Goal: Transaction & Acquisition: Purchase product/service

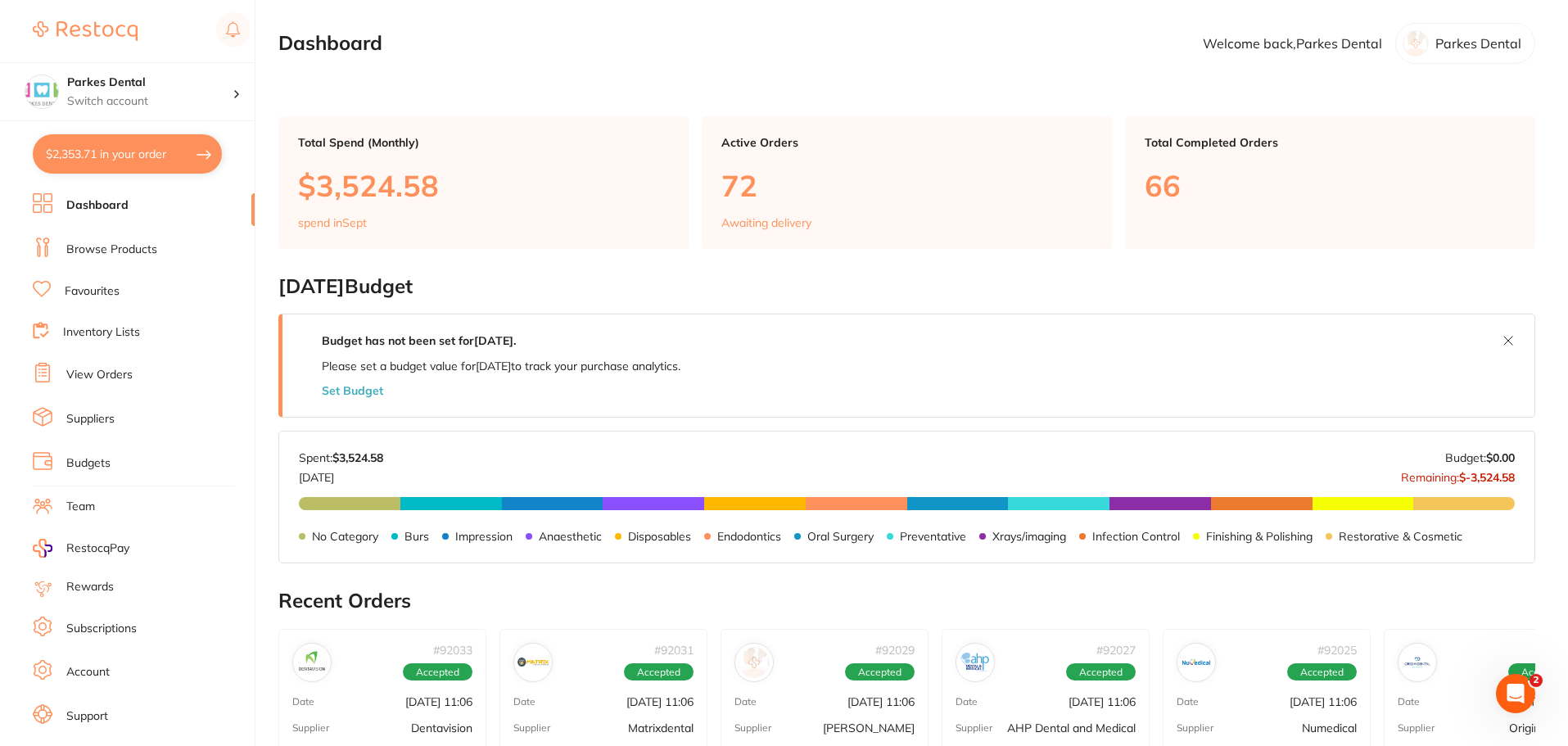
click at [75, 290] on link "Favourites" at bounding box center [91, 291] width 55 height 17
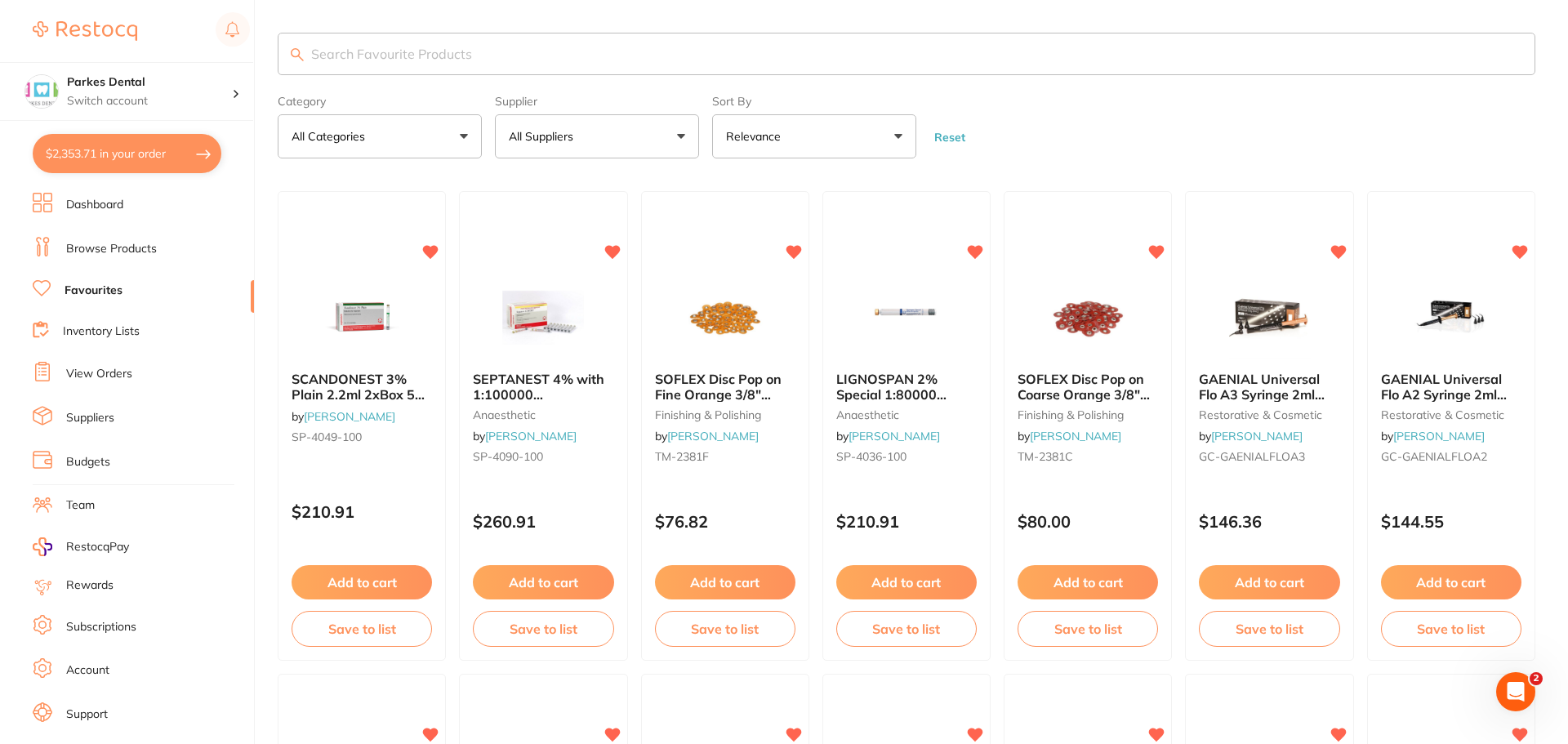
click at [358, 39] on input "search" at bounding box center [907, 54] width 1258 height 43
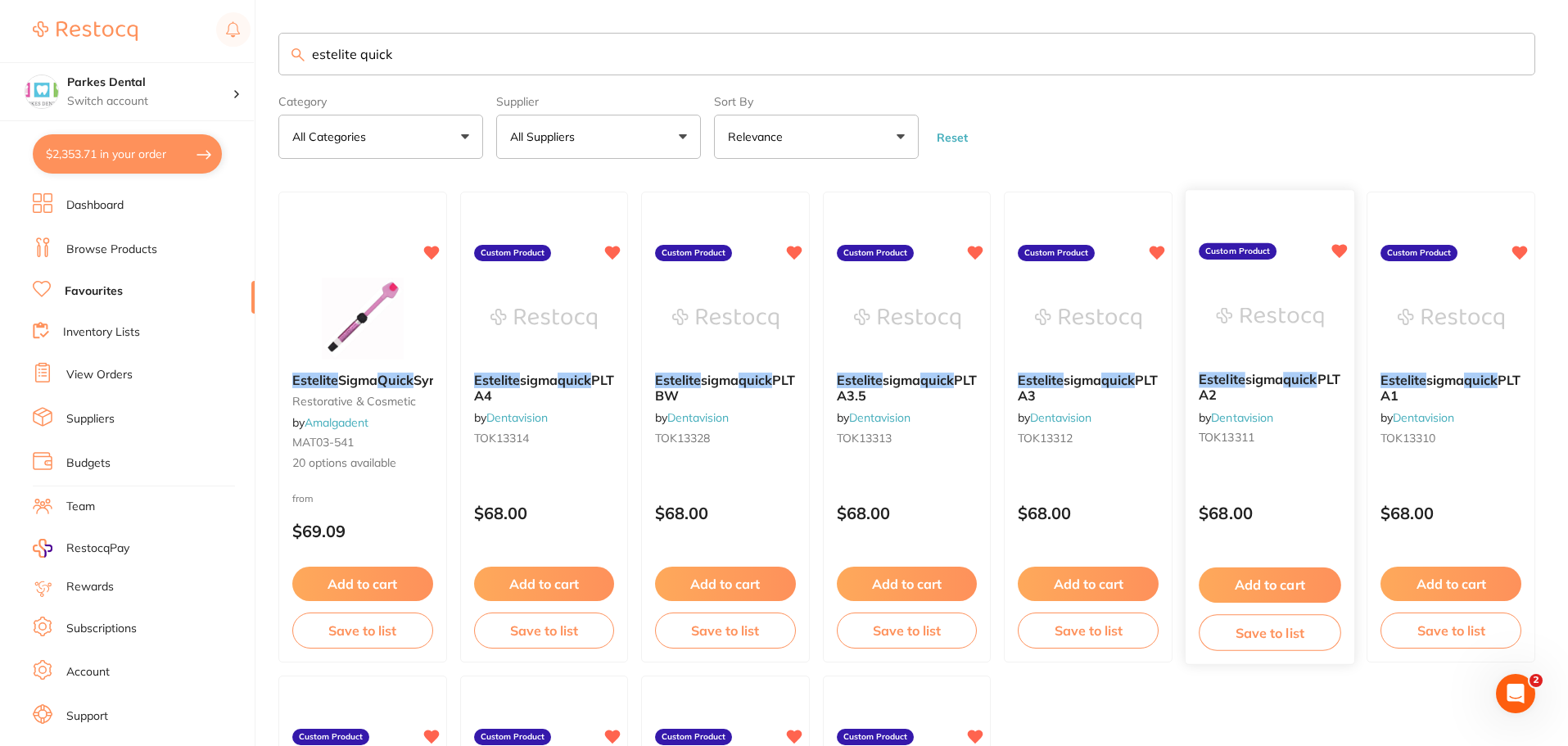
type input "estelite quick"
click at [1298, 376] on em "quick" at bounding box center [1300, 380] width 34 height 17
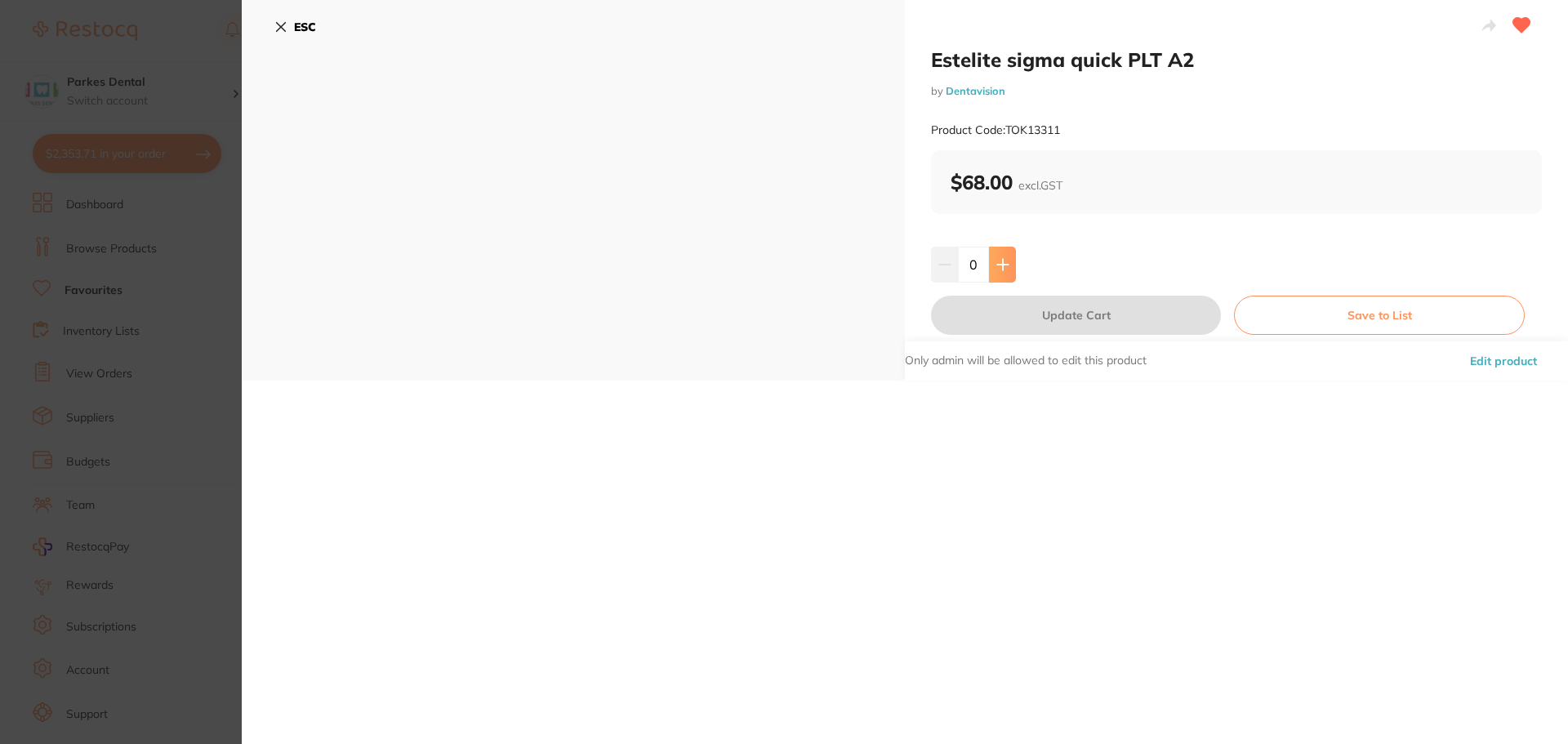
click at [1003, 270] on icon at bounding box center [1002, 264] width 13 height 13
type input "2"
click at [1001, 307] on button "Update Cart" at bounding box center [1076, 315] width 290 height 39
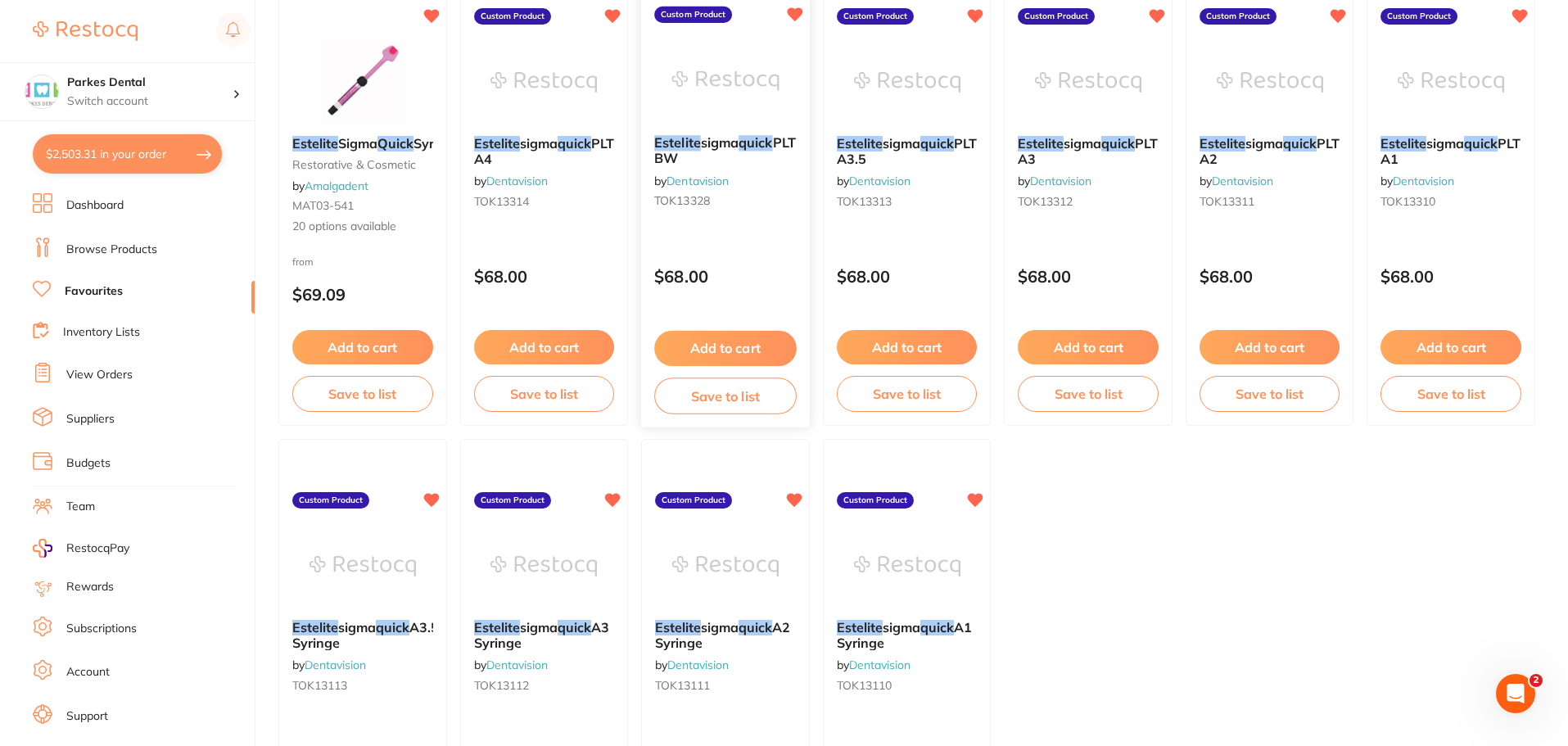
scroll to position [411, 0]
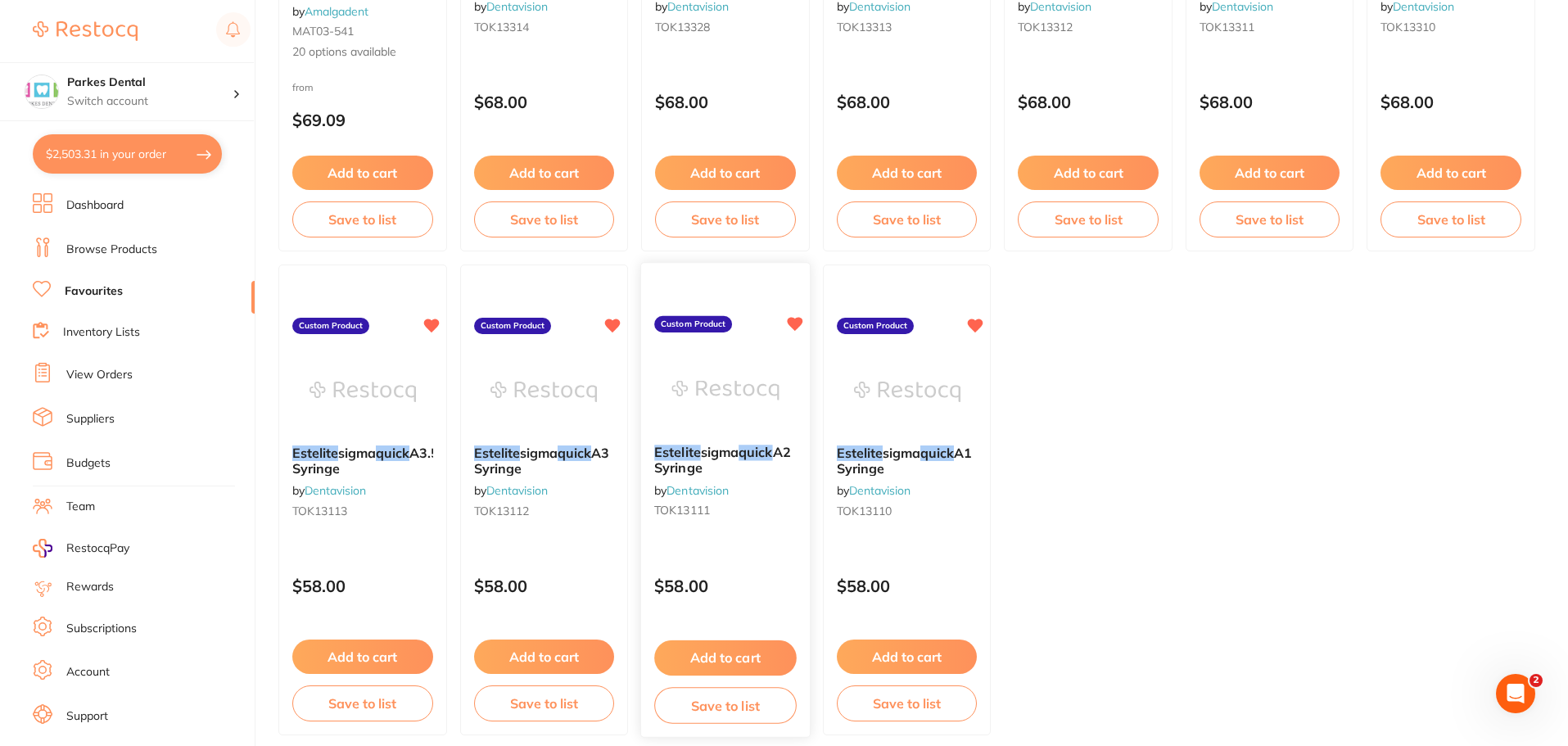
click at [716, 648] on button "Add to cart" at bounding box center [725, 658] width 142 height 35
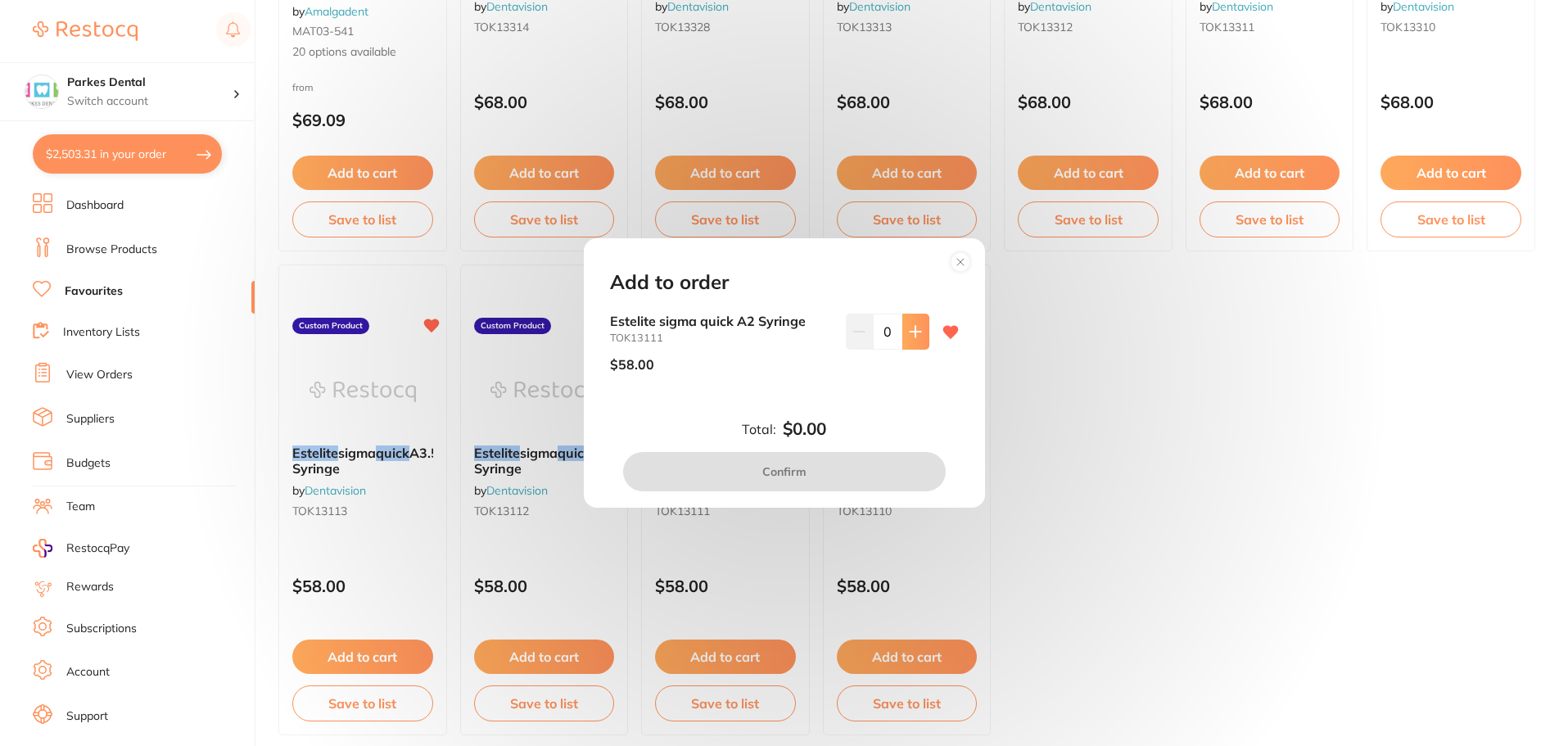
click at [909, 331] on icon at bounding box center [915, 331] width 13 height 13
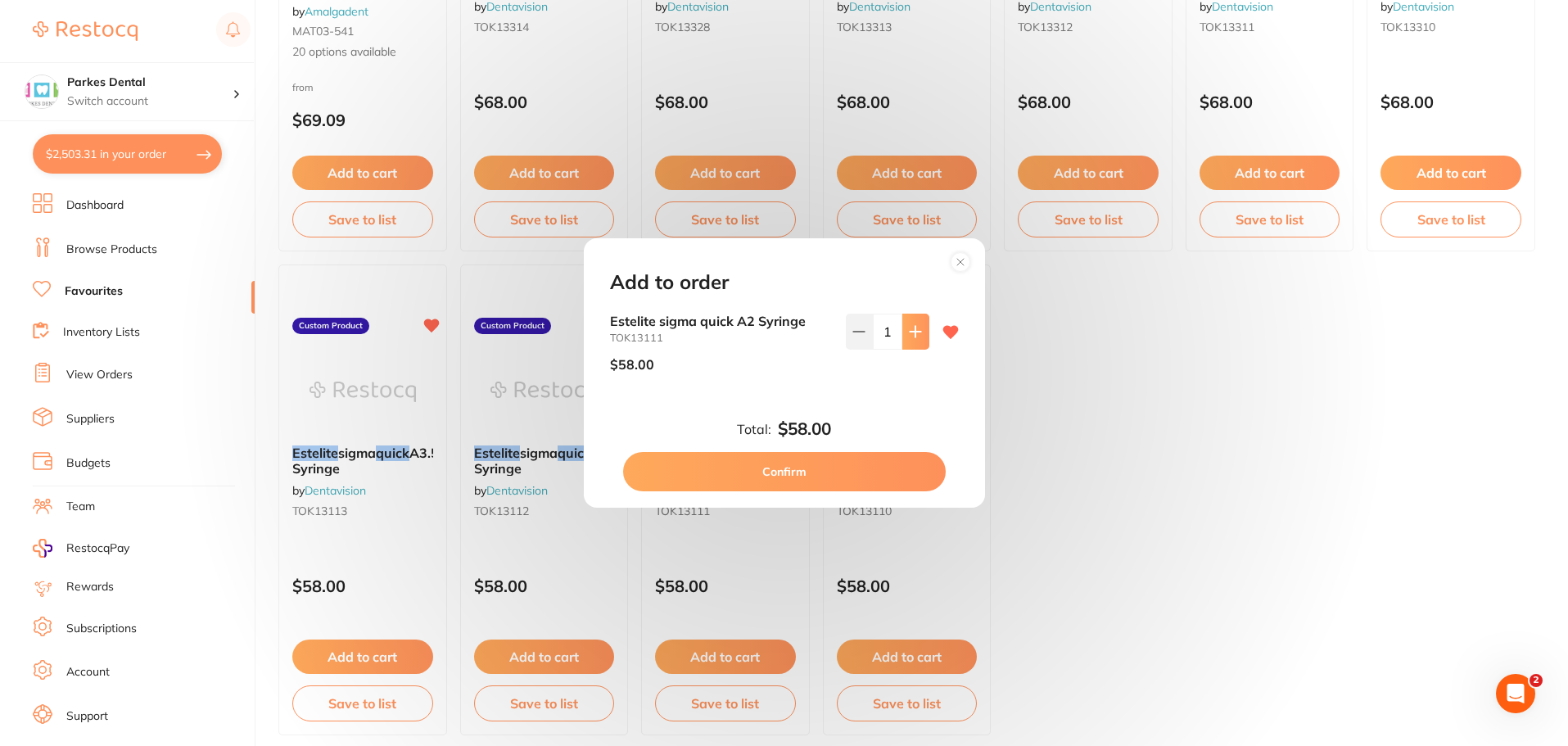
scroll to position [0, 0]
click at [909, 330] on icon at bounding box center [915, 331] width 13 height 13
type input "2"
click at [834, 472] on button "Confirm" at bounding box center [784, 471] width 322 height 39
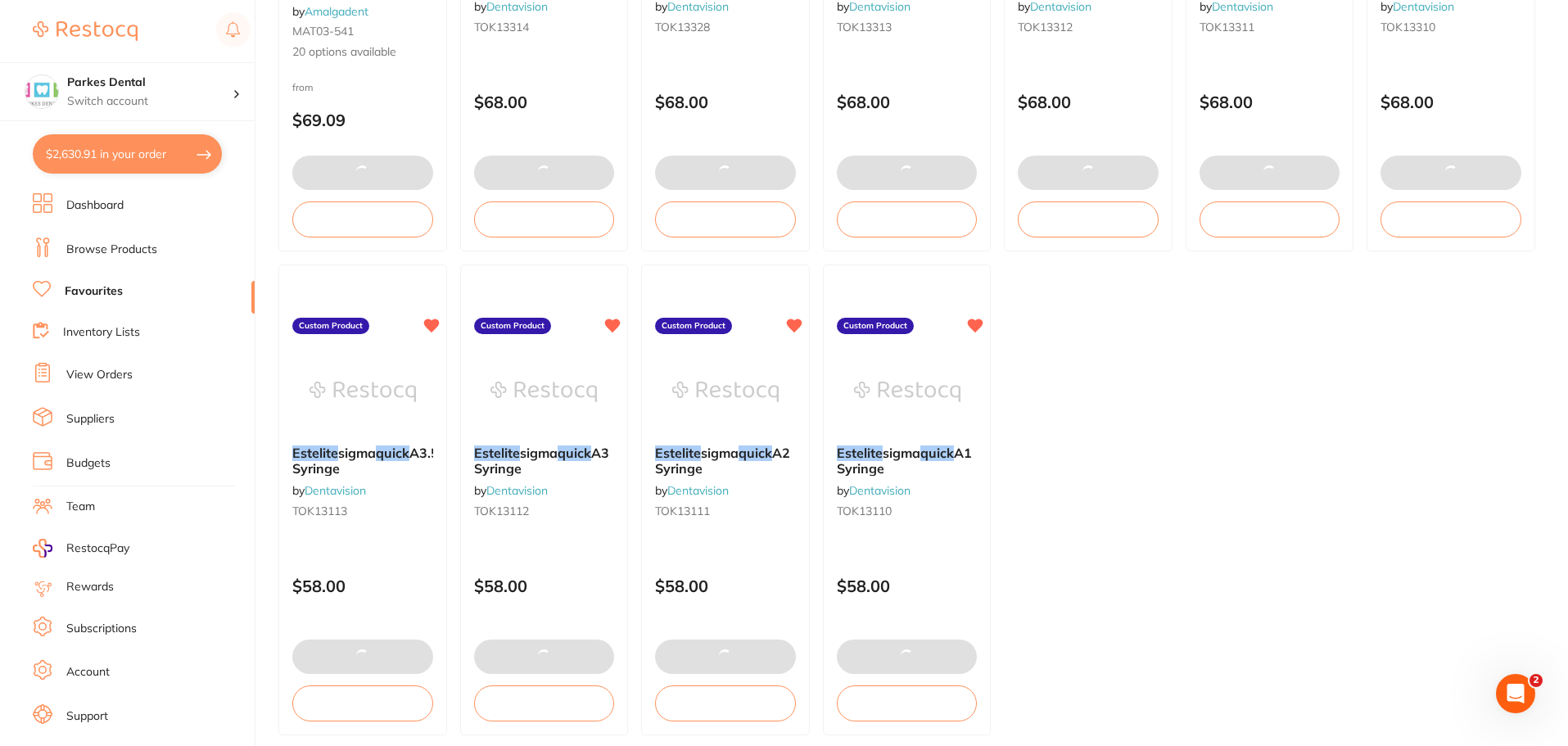
click at [85, 155] on button "$2,630.91 in your order" at bounding box center [127, 153] width 189 height 39
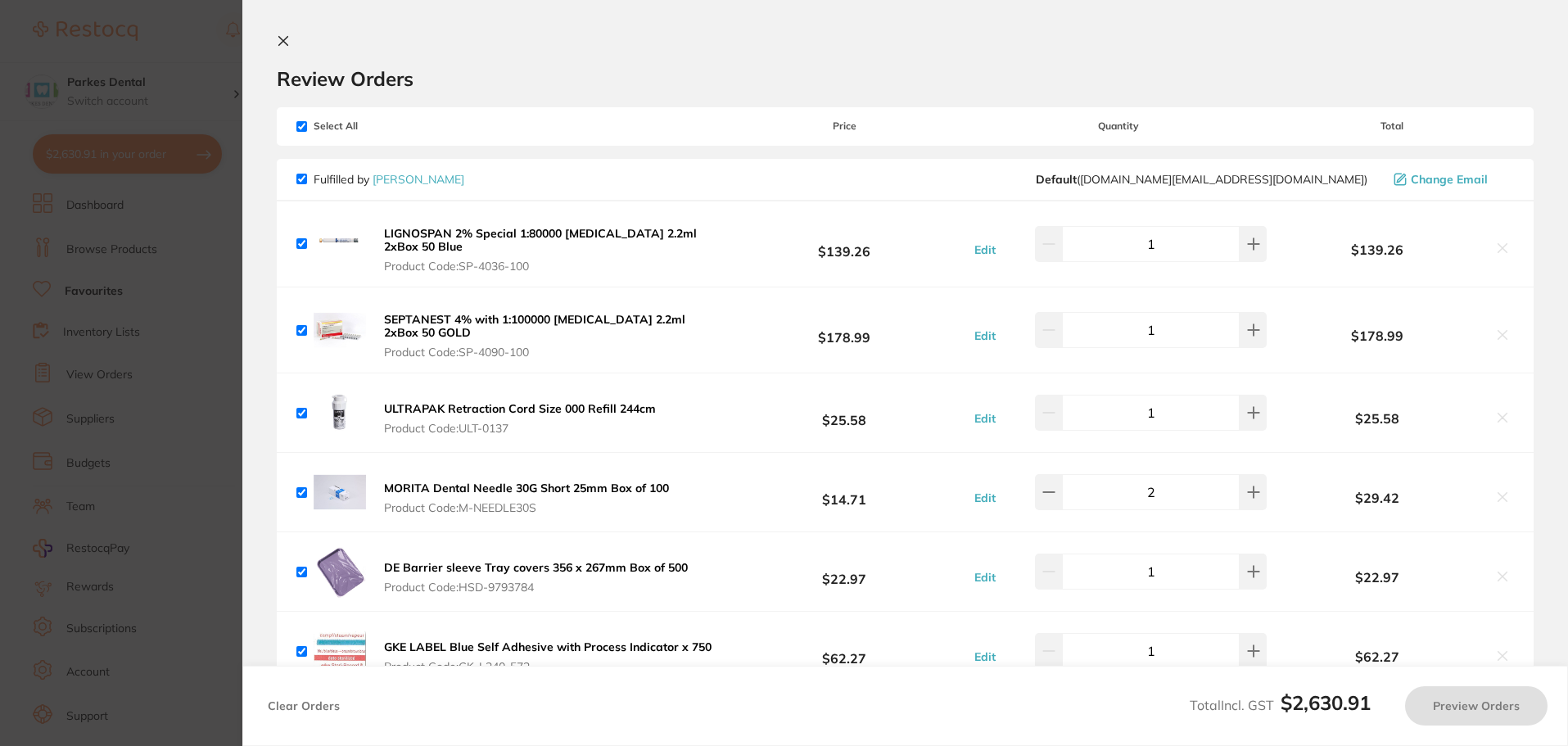
checkbox input "true"
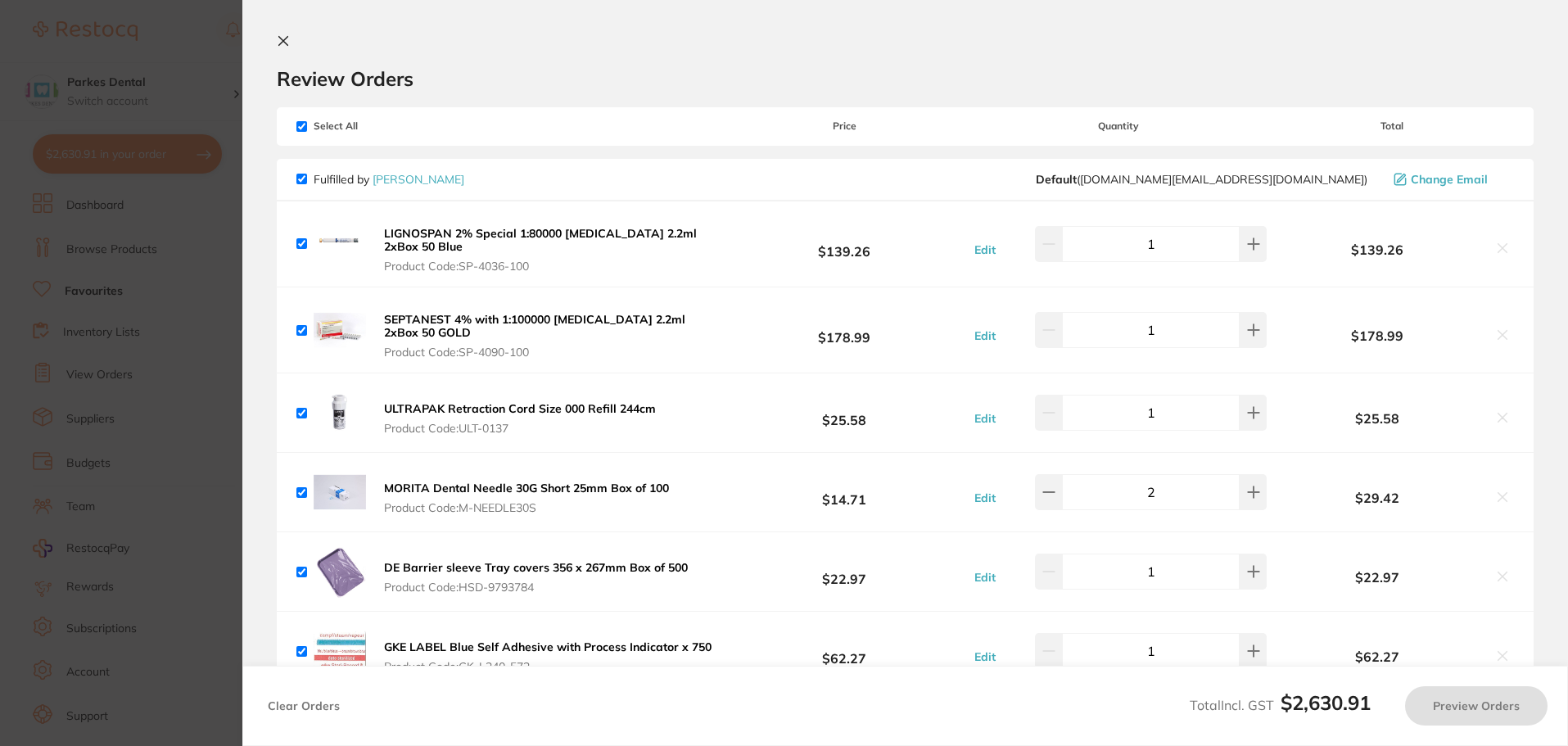
checkbox input "true"
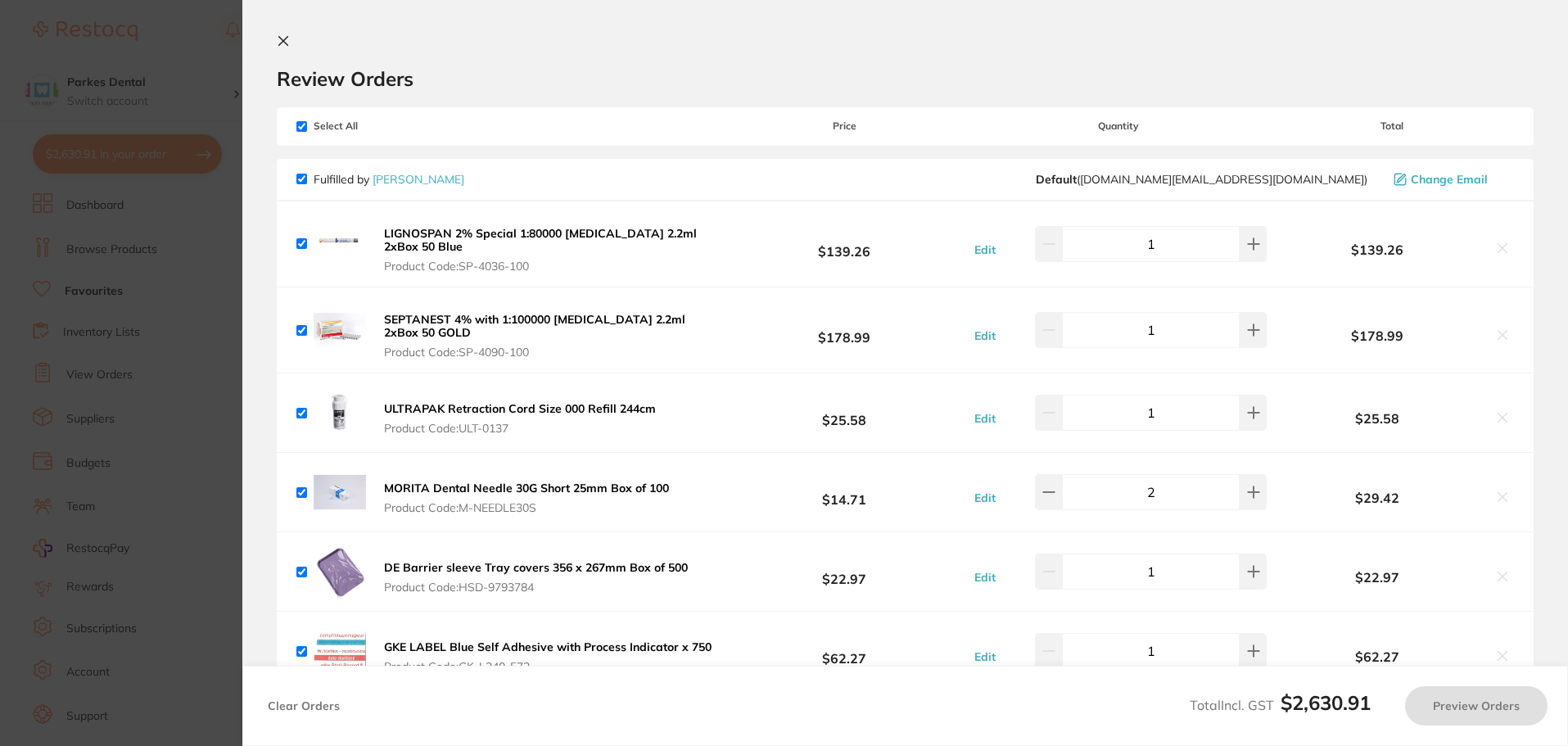
checkbox input "true"
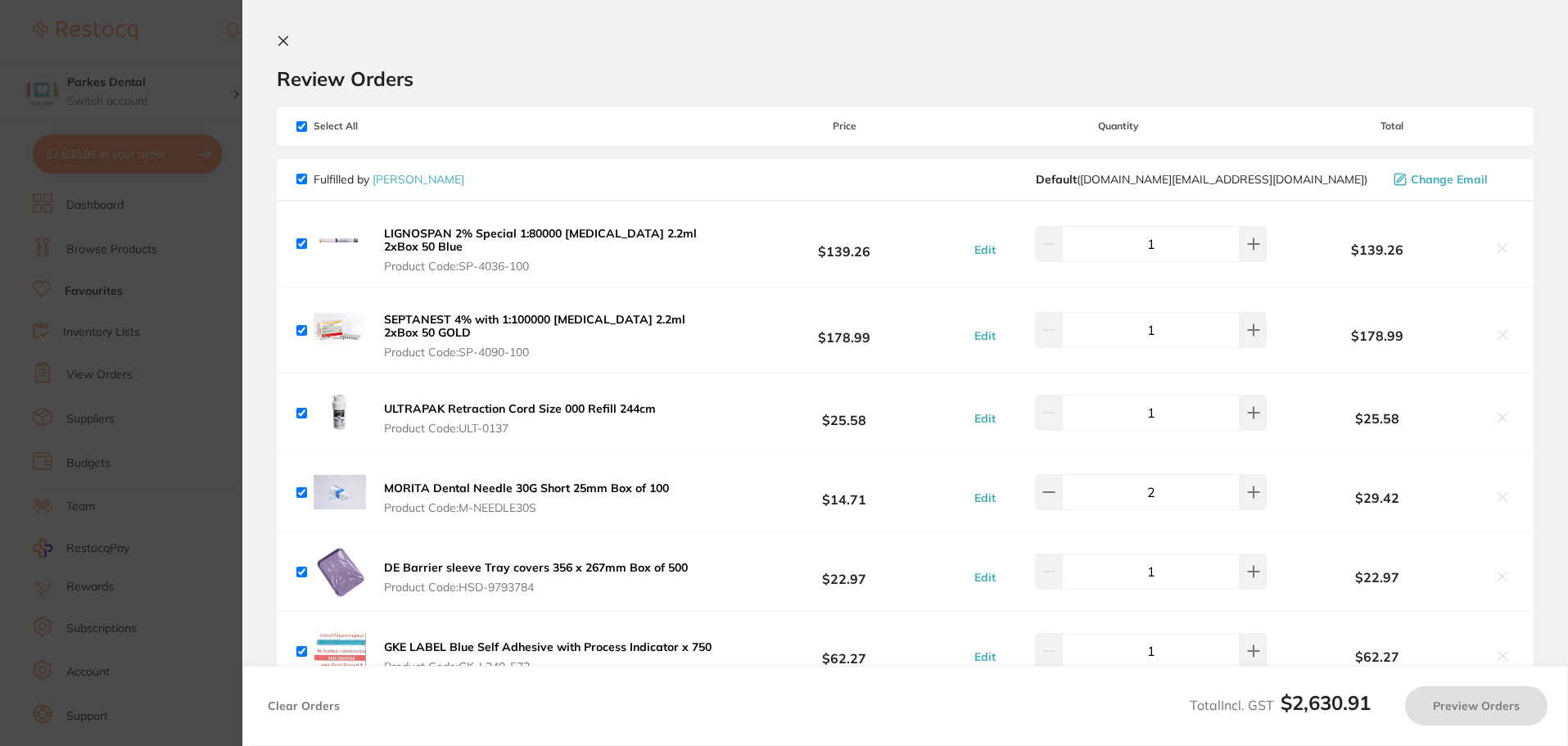
checkbox input "true"
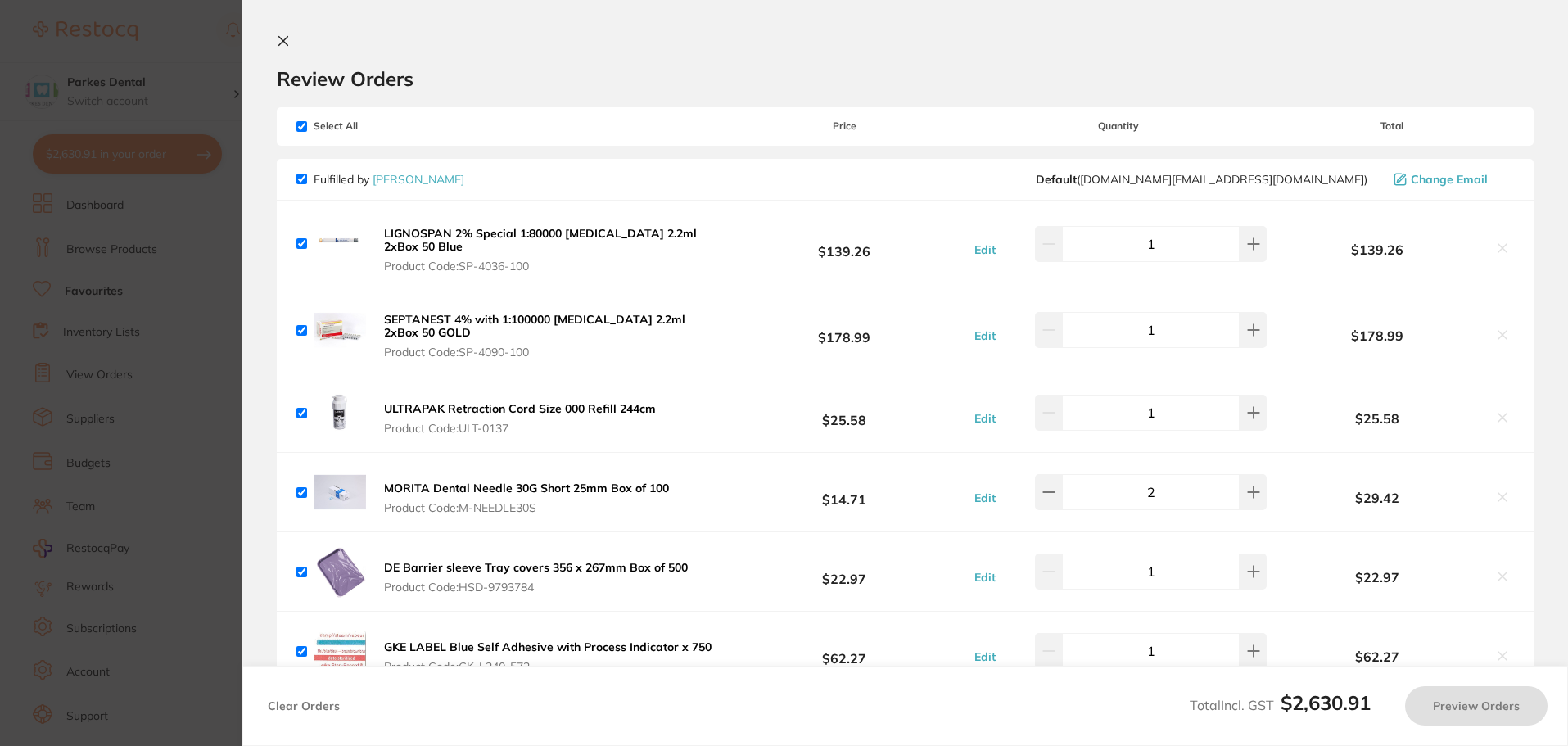
checkbox input "true"
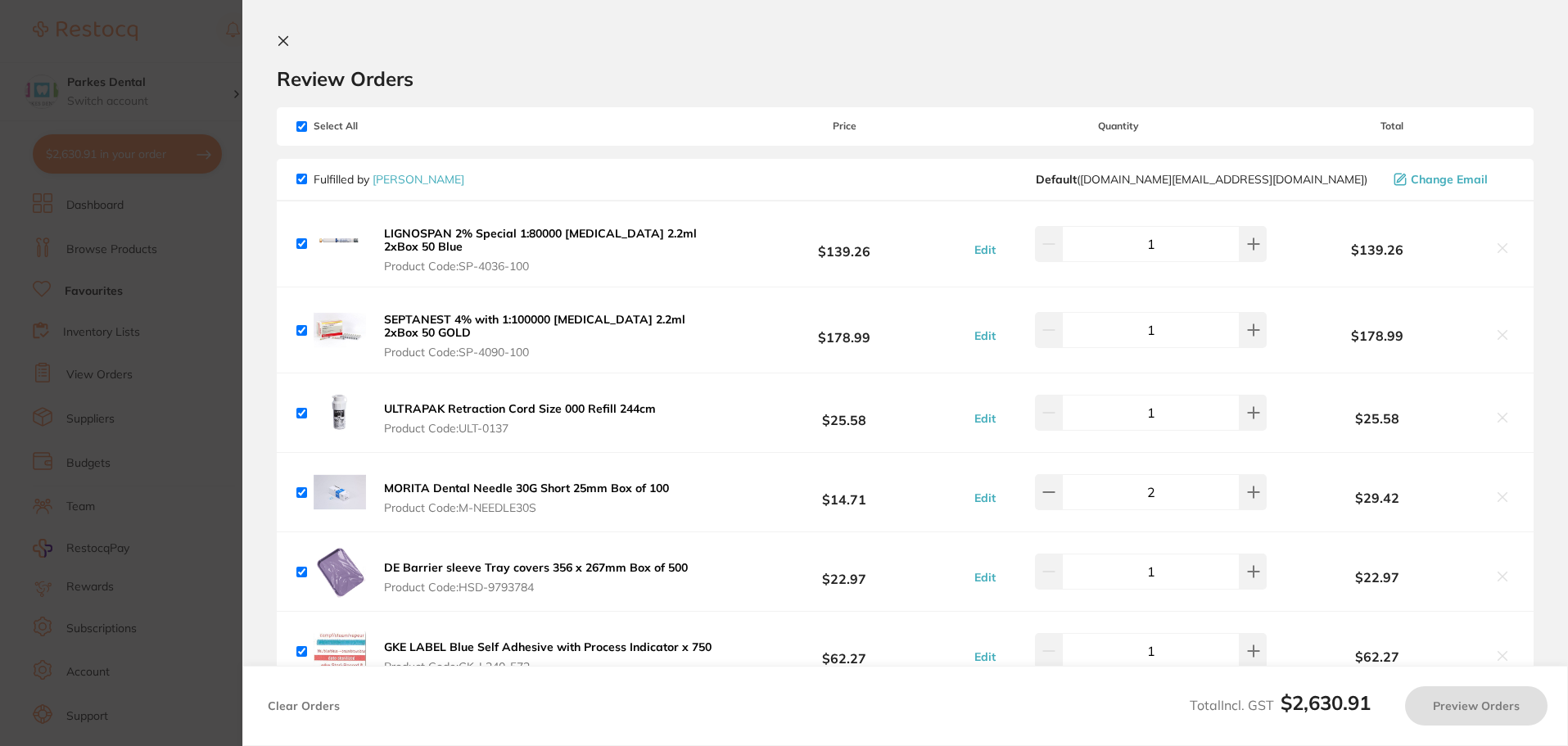
checkbox input "true"
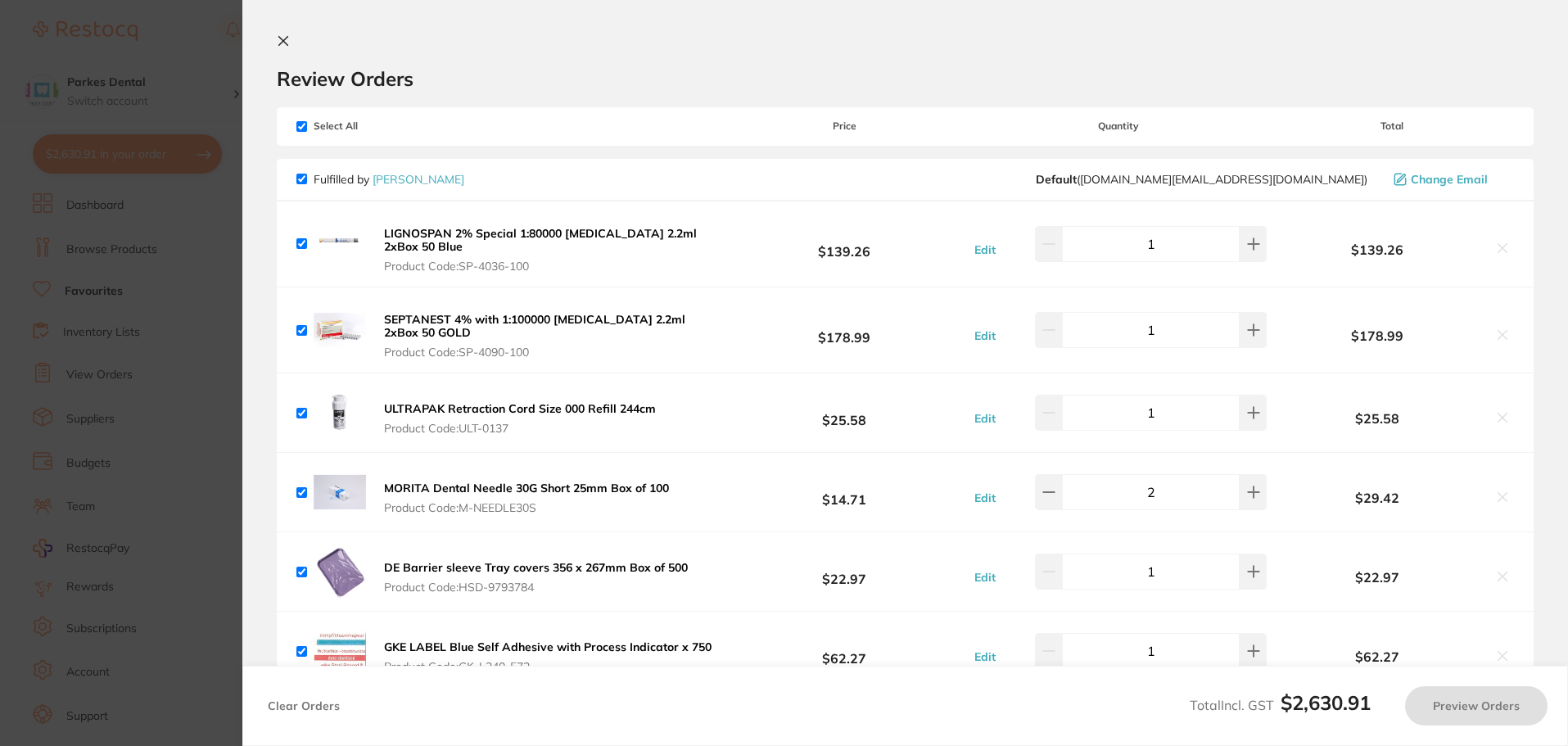
checkbox input "true"
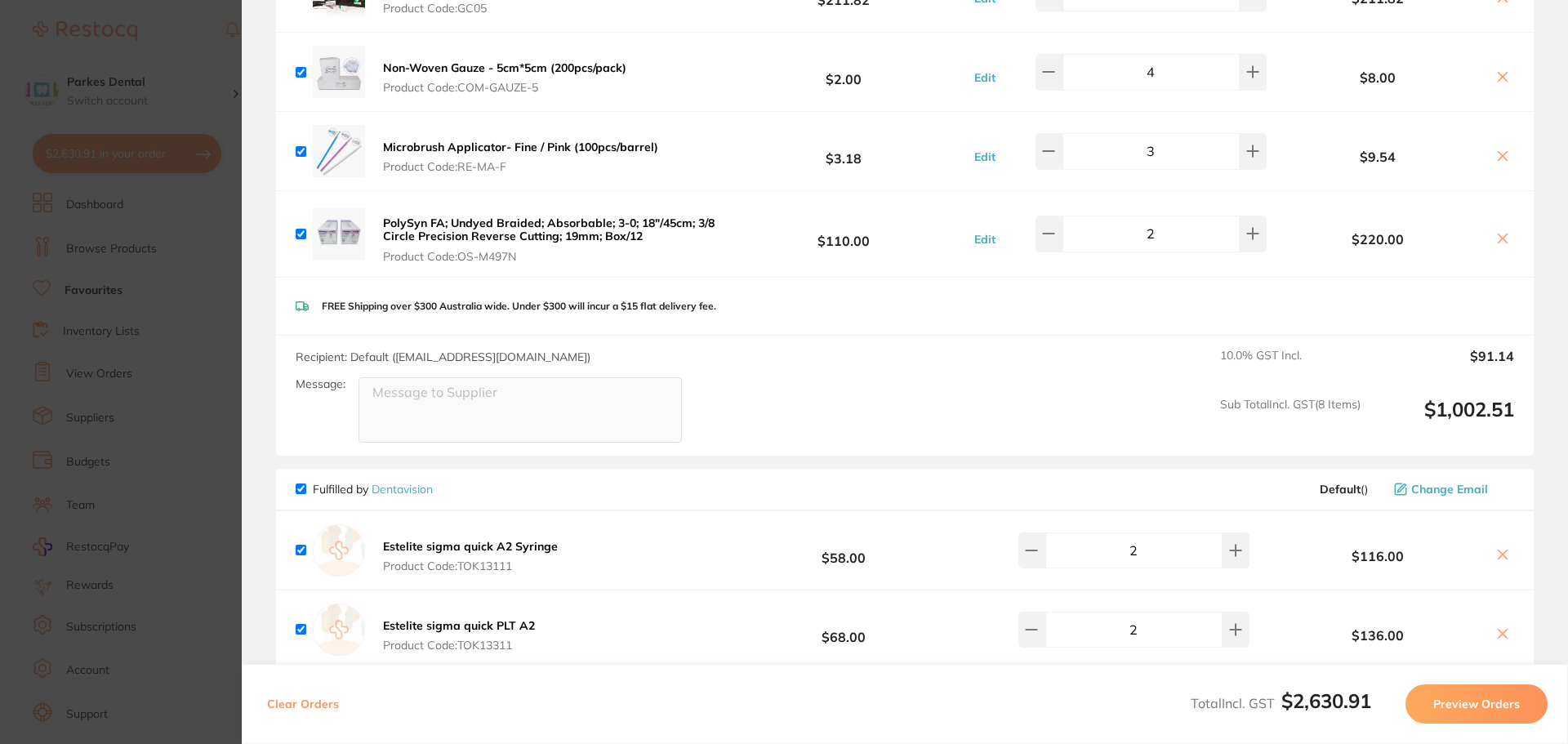
scroll to position [2941, 0]
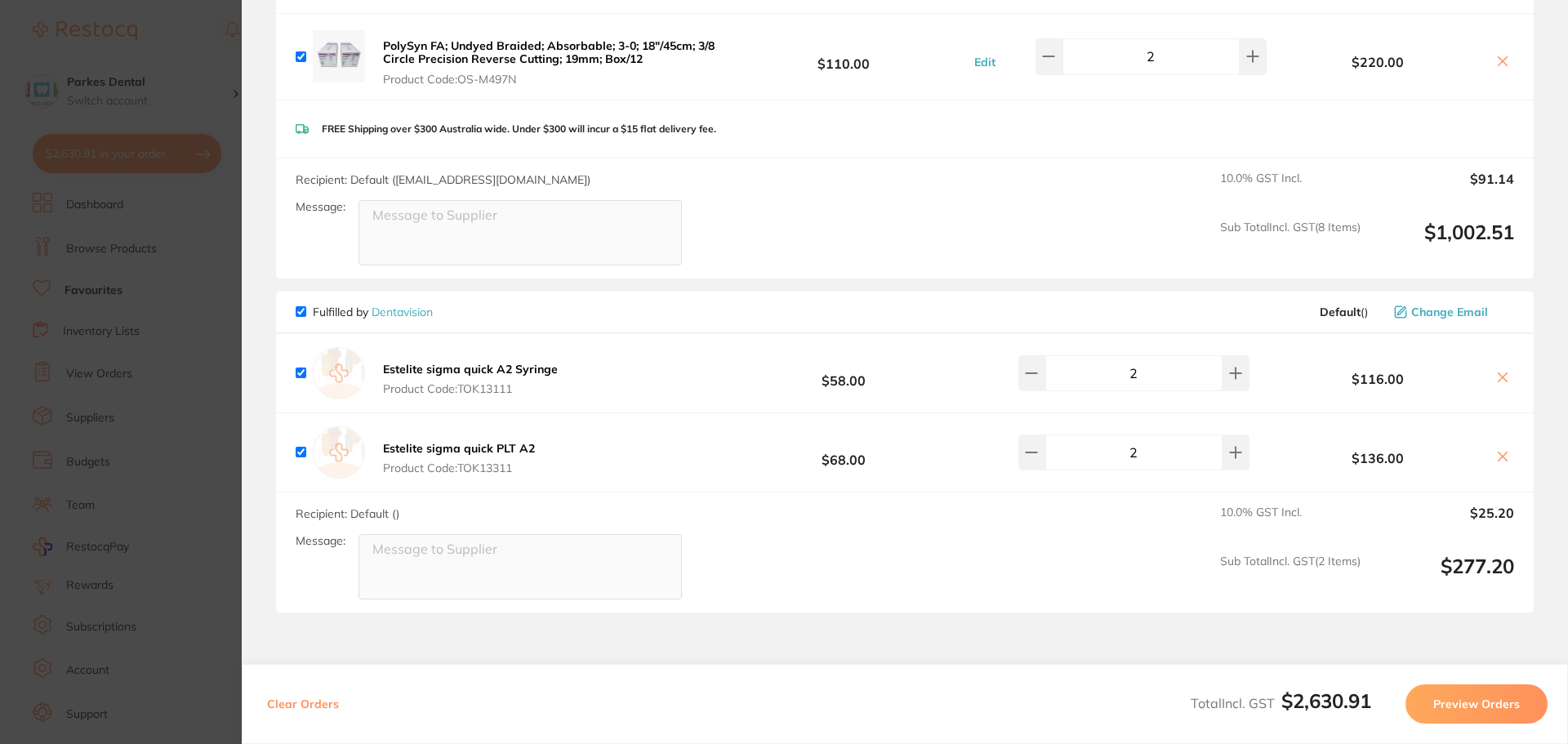
click at [1499, 453] on icon at bounding box center [1503, 457] width 9 height 9
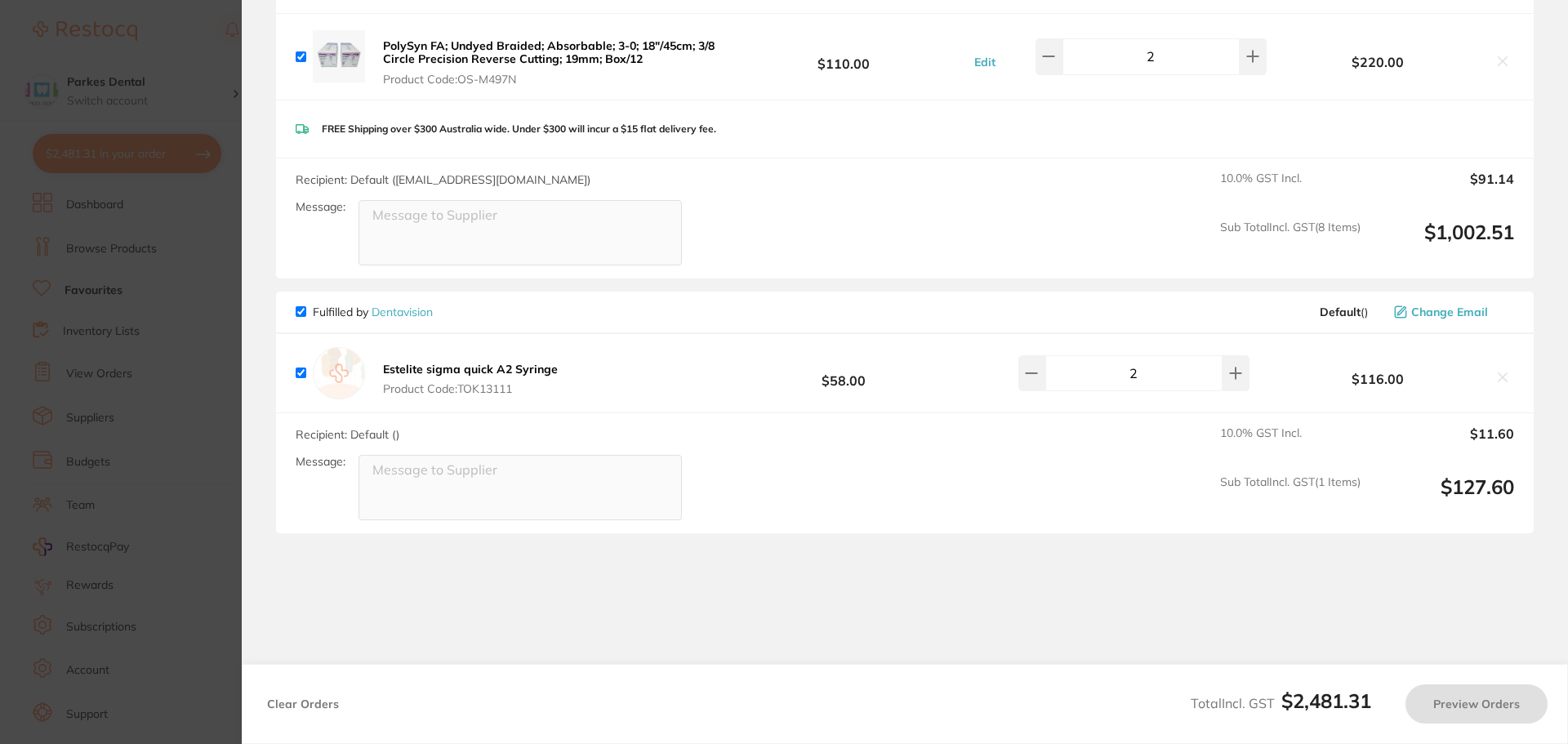
checkbox input "true"
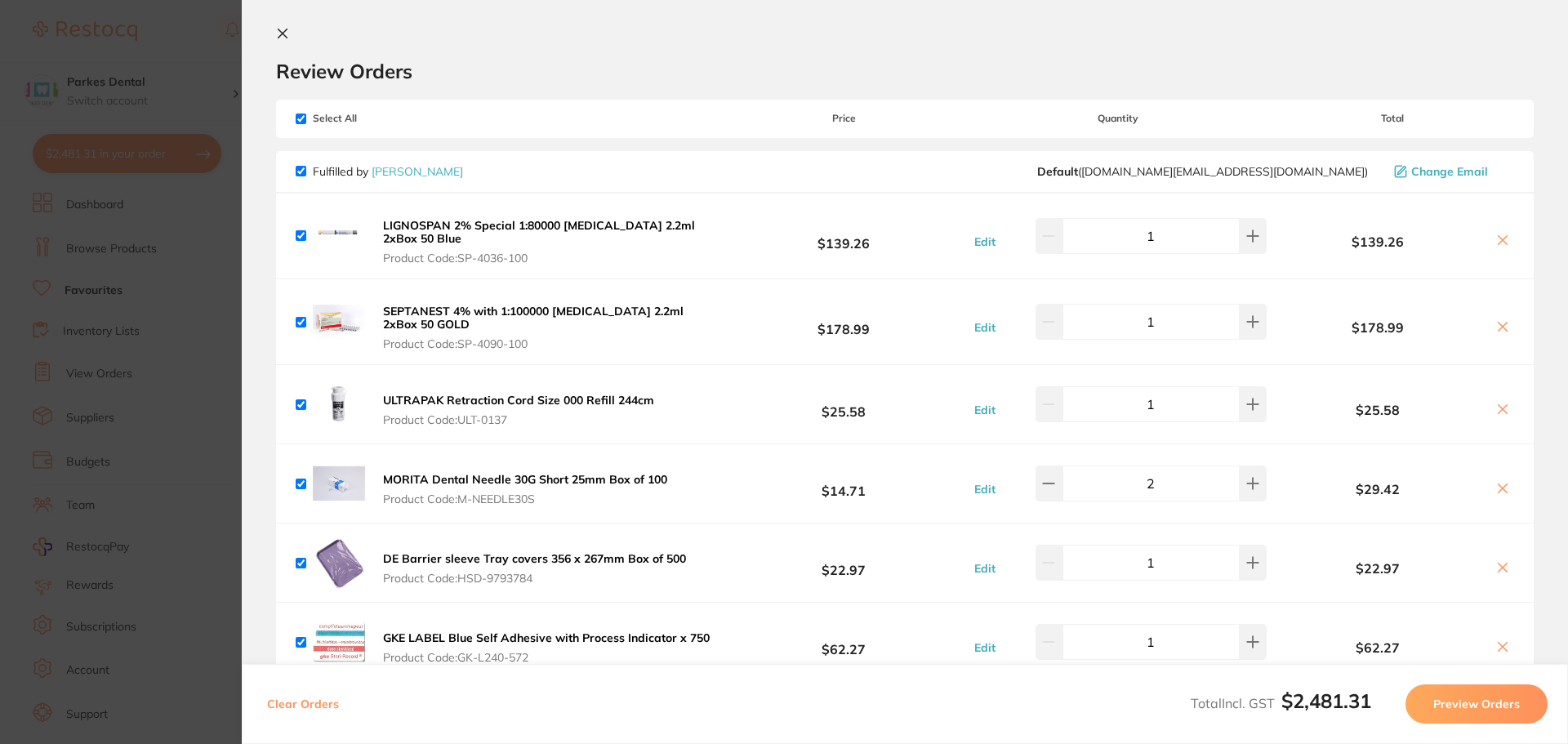
scroll to position [0, 0]
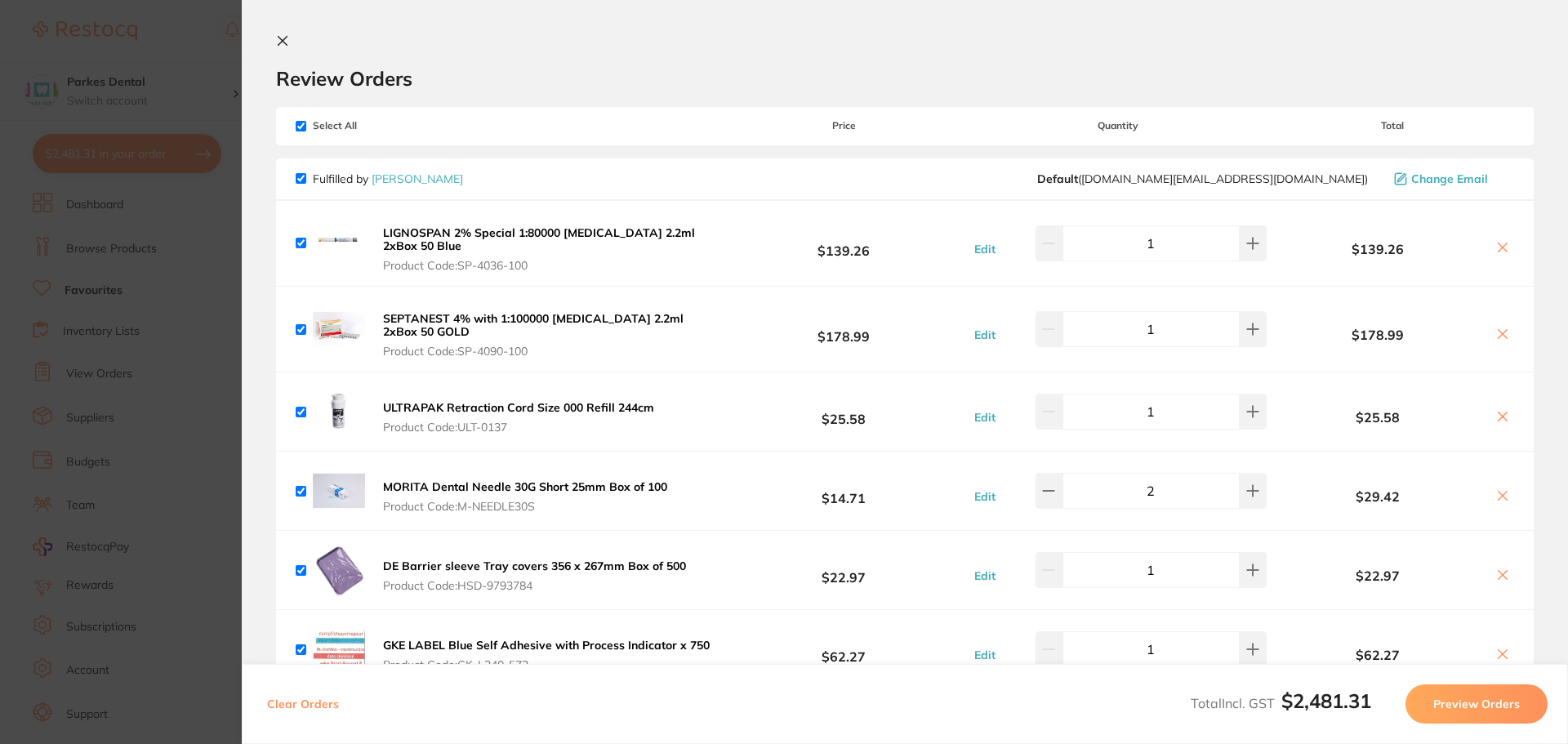
click at [284, 43] on icon at bounding box center [283, 41] width 9 height 9
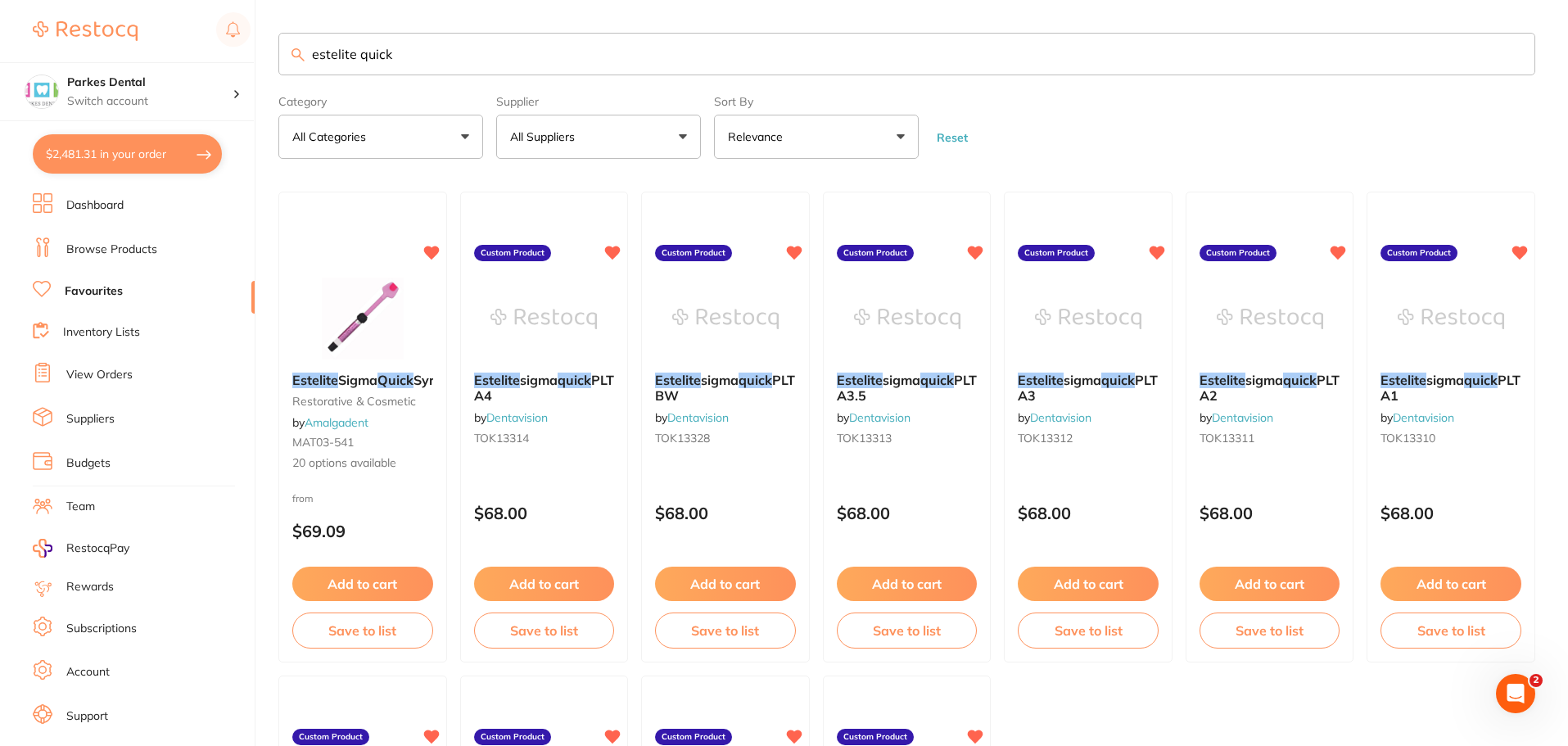
drag, startPoint x: 424, startPoint y: 58, endPoint x: 290, endPoint y: 64, distance: 134.1
click at [290, 64] on input "estelite quick" at bounding box center [907, 54] width 1257 height 43
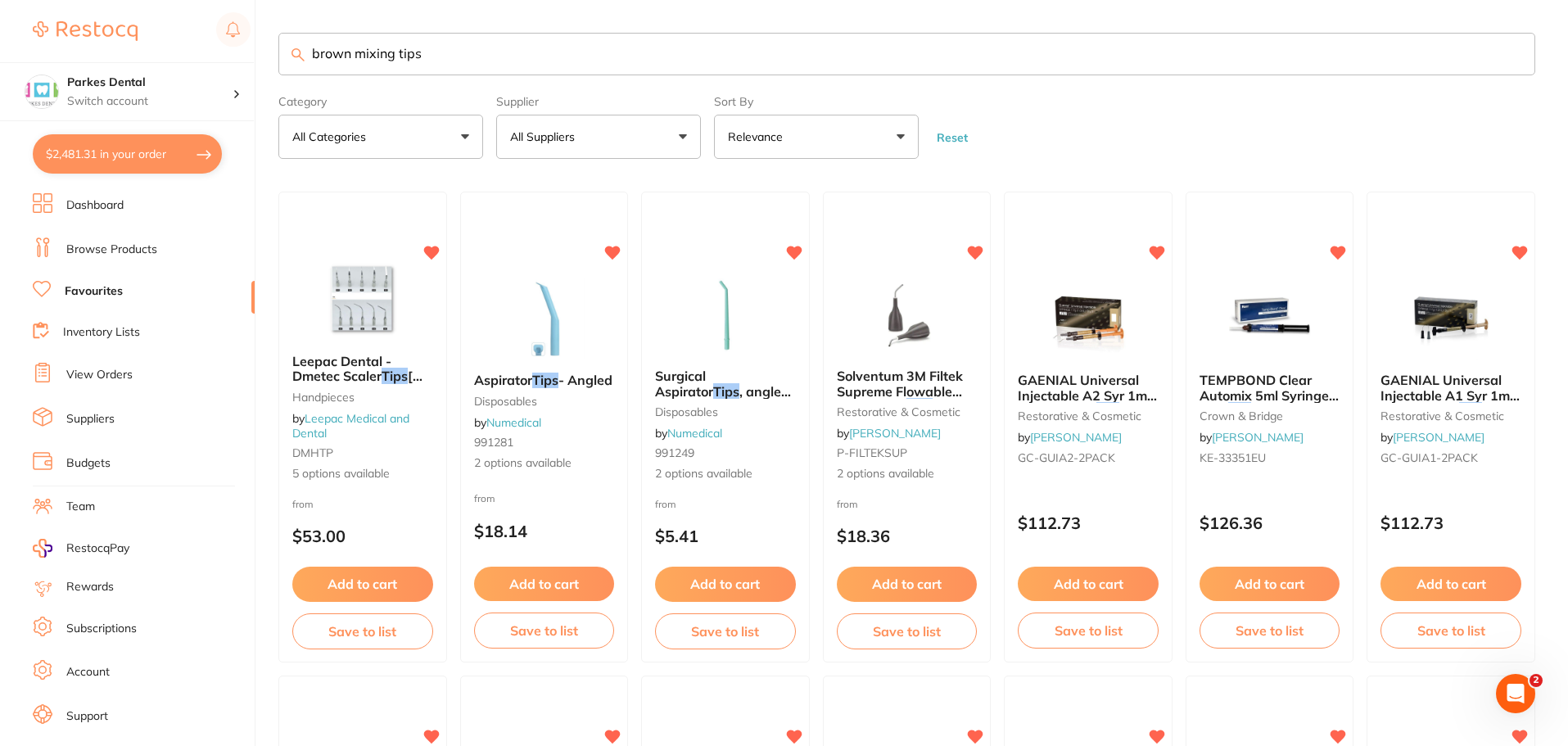
type input "brown mixing tips"
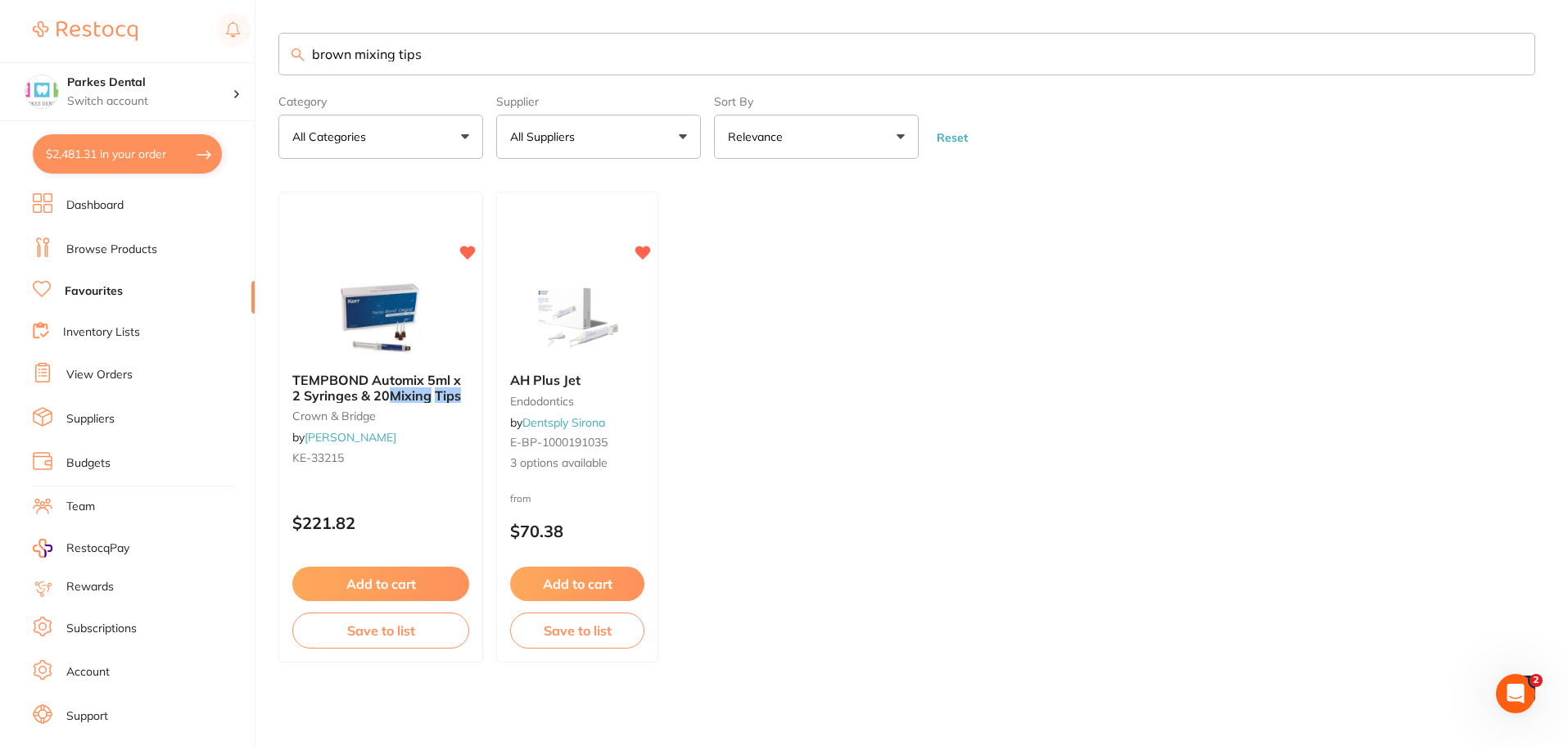
click at [88, 254] on link "Browse Products" at bounding box center [112, 249] width 91 height 17
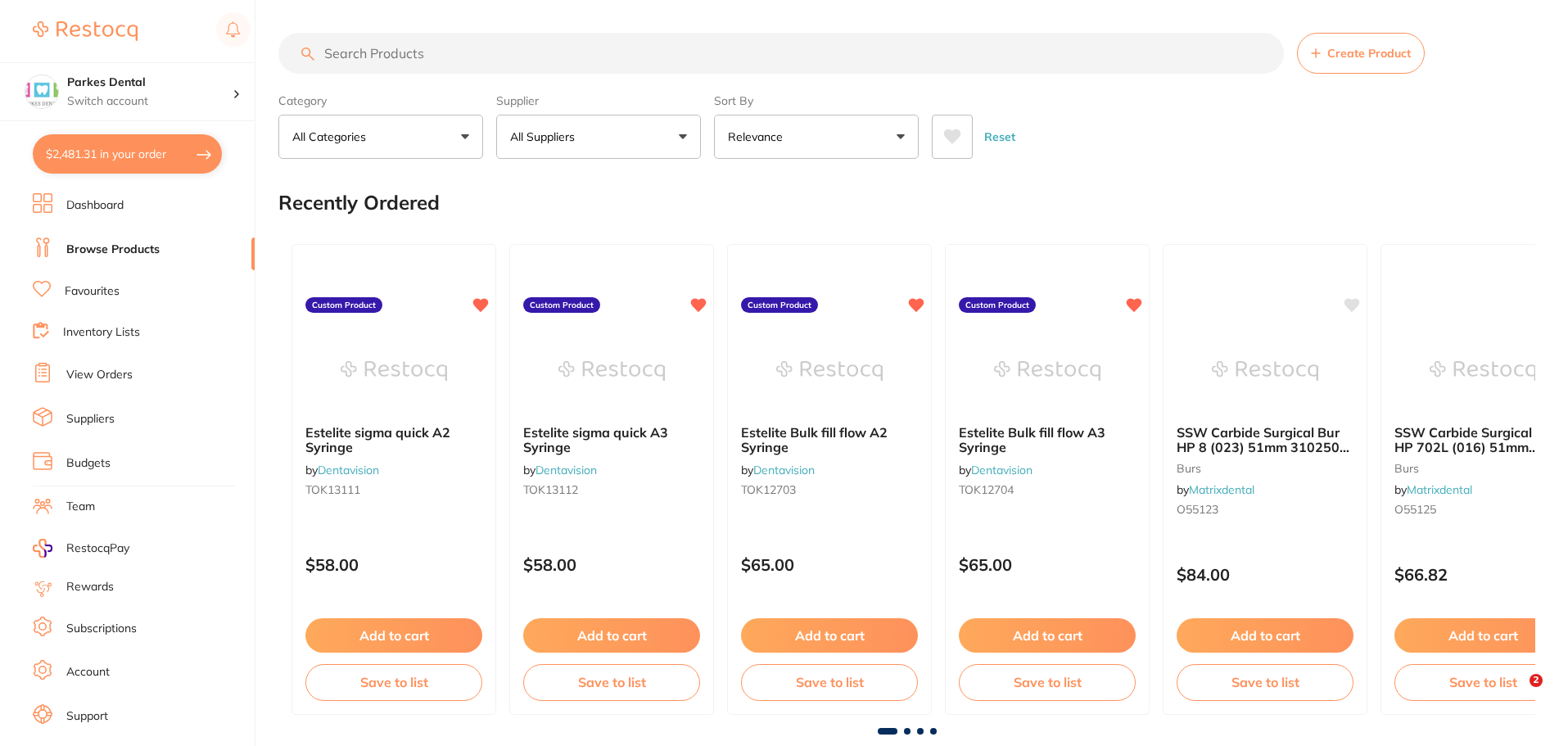
click at [423, 53] on input "search" at bounding box center [781, 53] width 1005 height 41
type input "brown mixing tips"
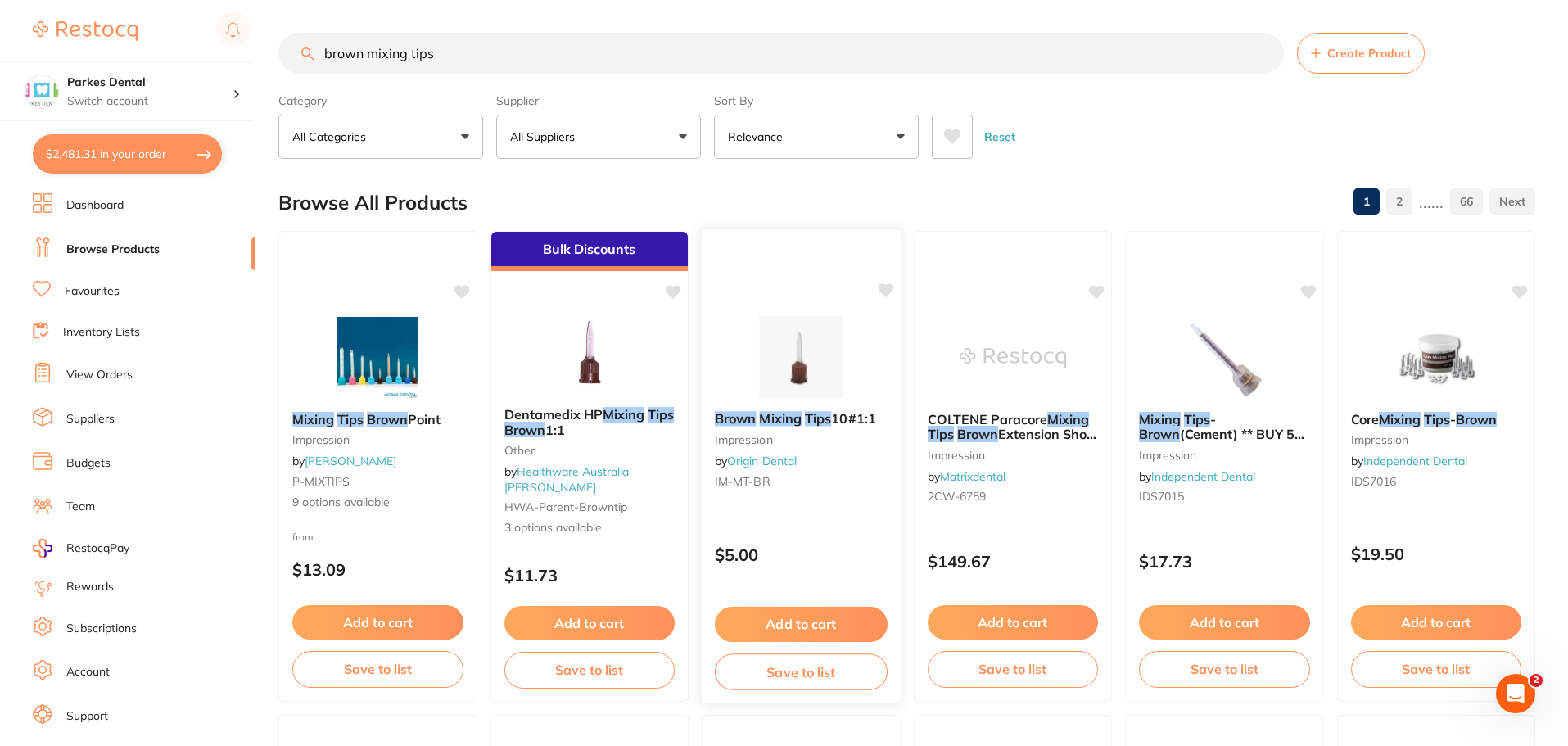
click at [803, 625] on button "Add to cart" at bounding box center [801, 625] width 172 height 35
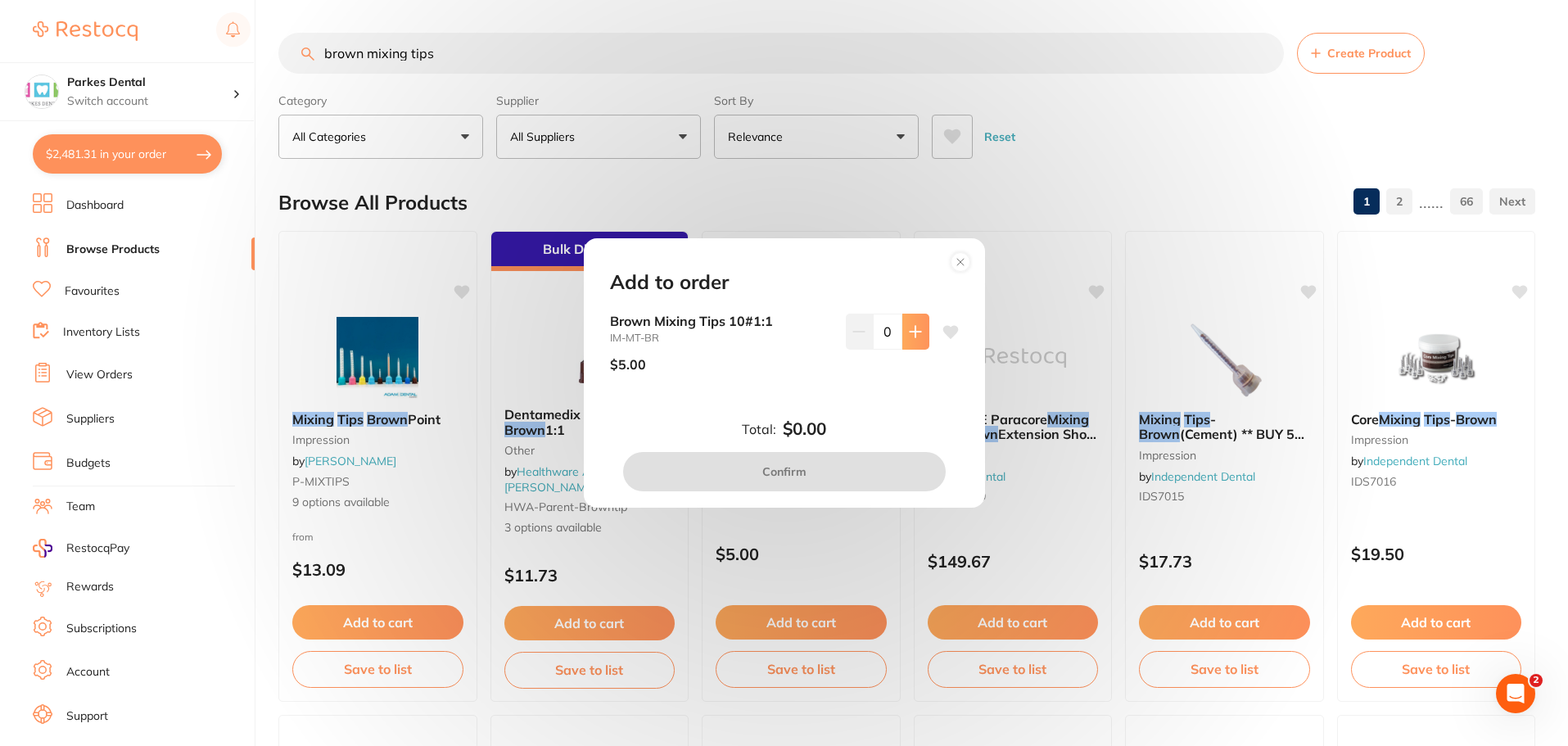
click at [916, 342] on button at bounding box center [916, 331] width 27 height 36
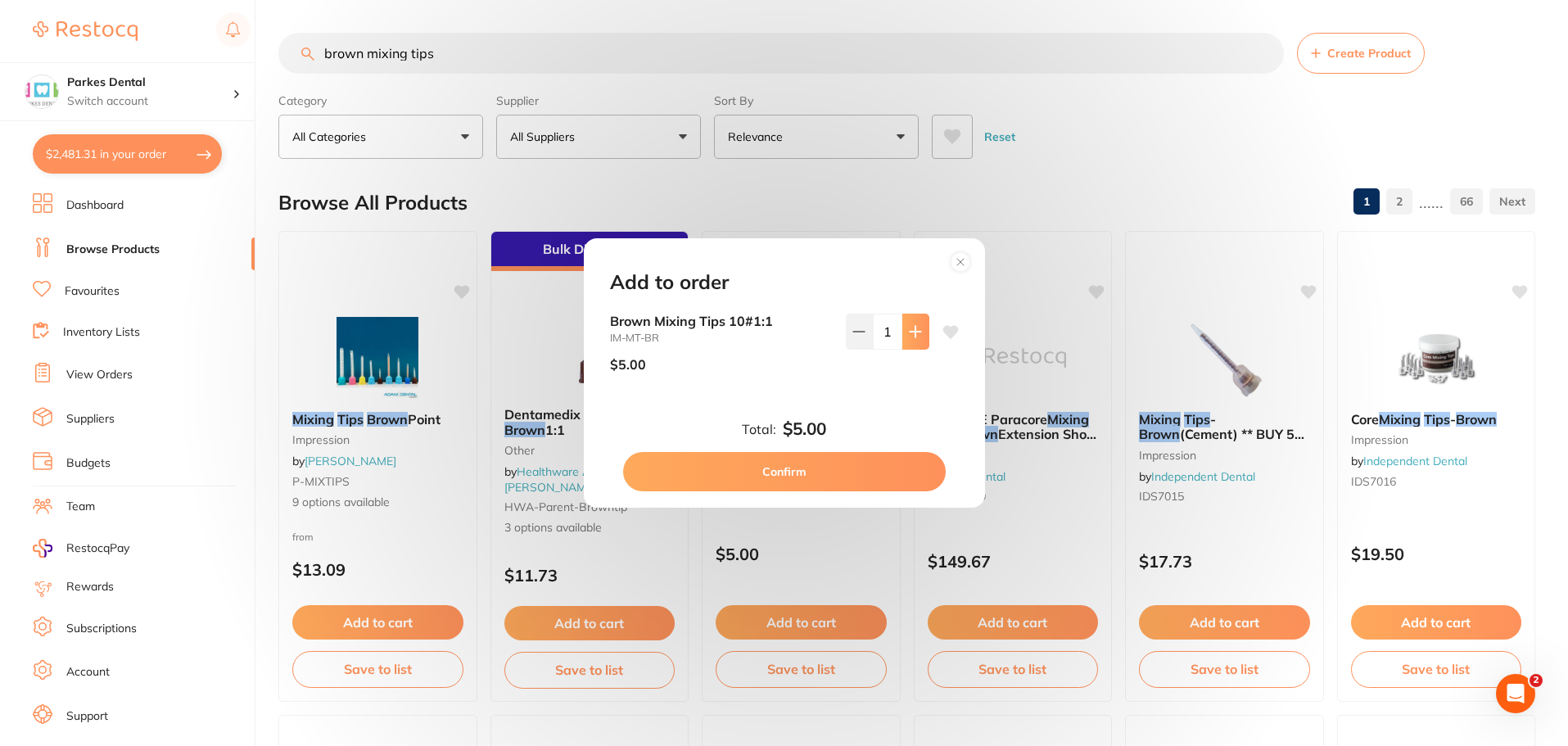
click at [916, 342] on button at bounding box center [916, 331] width 27 height 36
type input "2"
click at [825, 478] on button "Confirm" at bounding box center [784, 471] width 322 height 39
checkbox input "false"
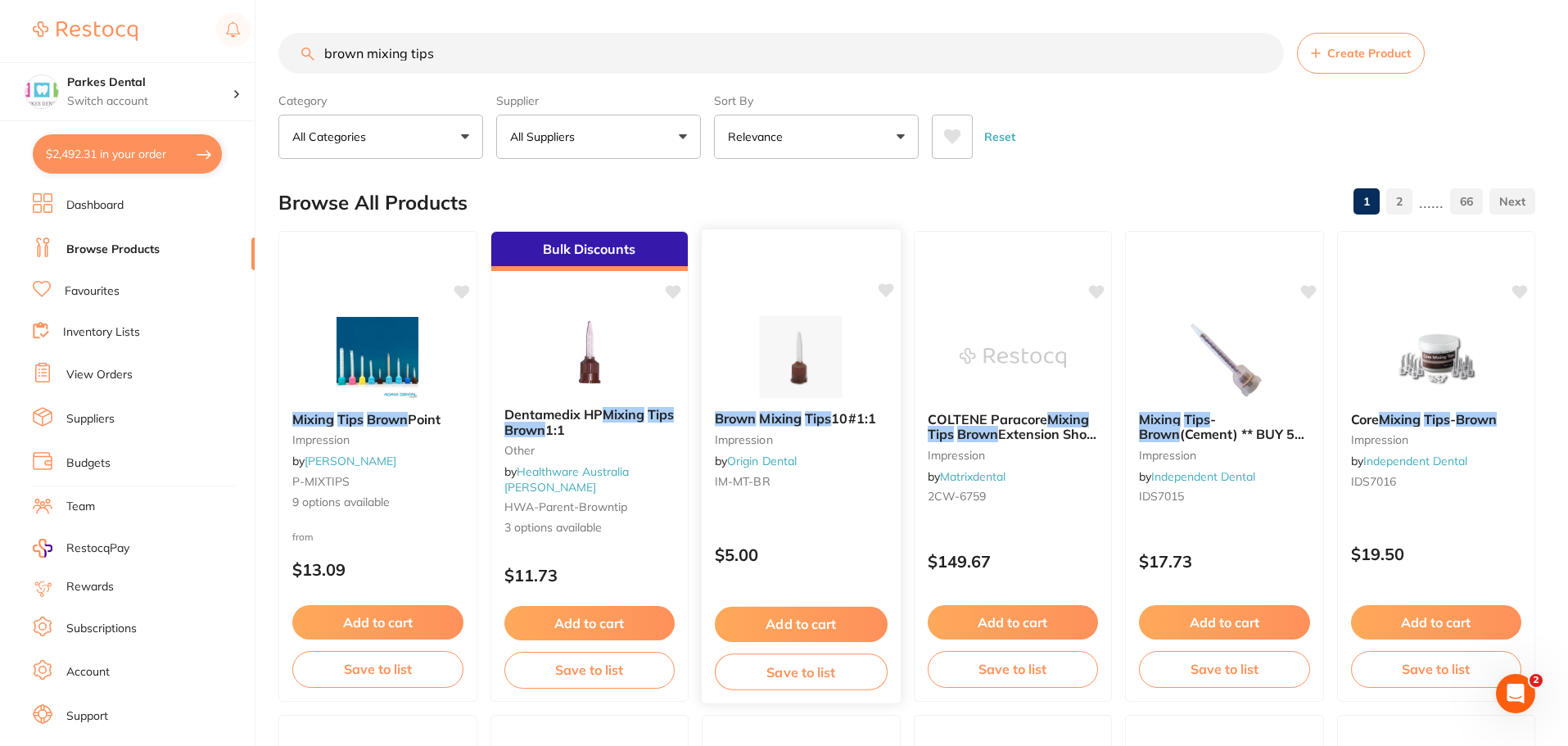
click at [771, 436] on small "impression" at bounding box center [801, 439] width 172 height 13
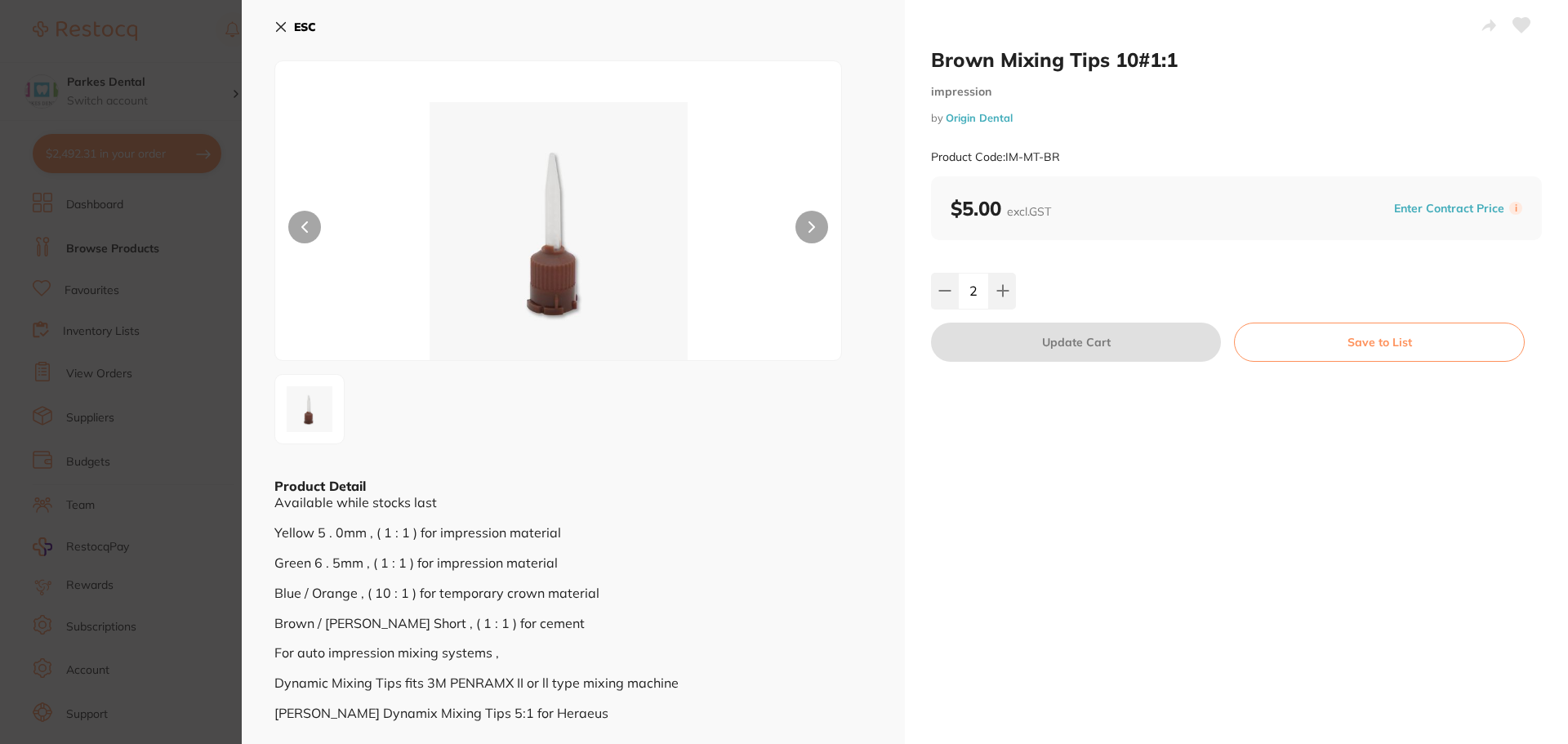
scroll to position [1, 0]
click at [275, 23] on icon at bounding box center [281, 27] width 13 height 13
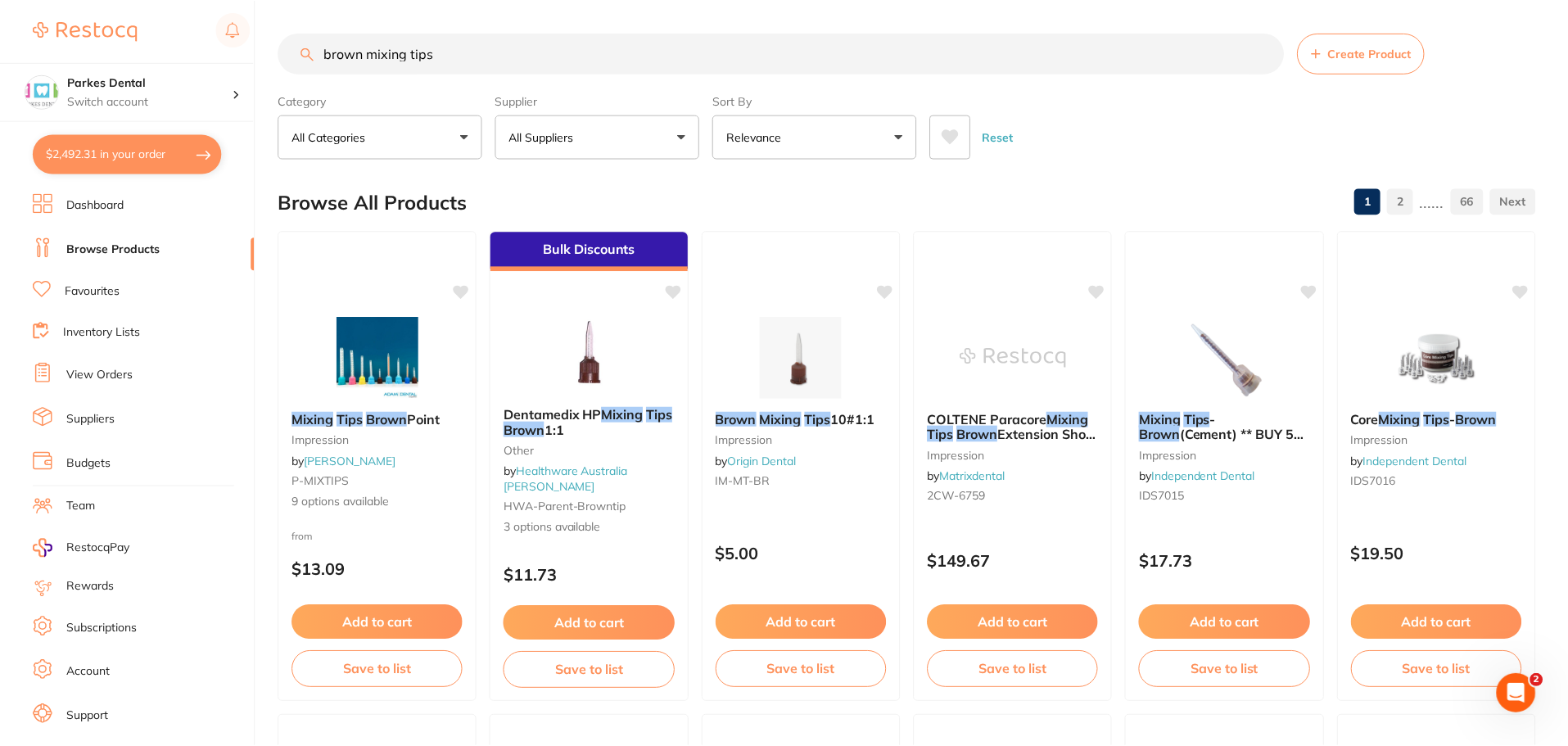
scroll to position [1, 0]
click at [118, 153] on button "$2,492.31 in your order" at bounding box center [127, 153] width 189 height 39
checkbox input "true"
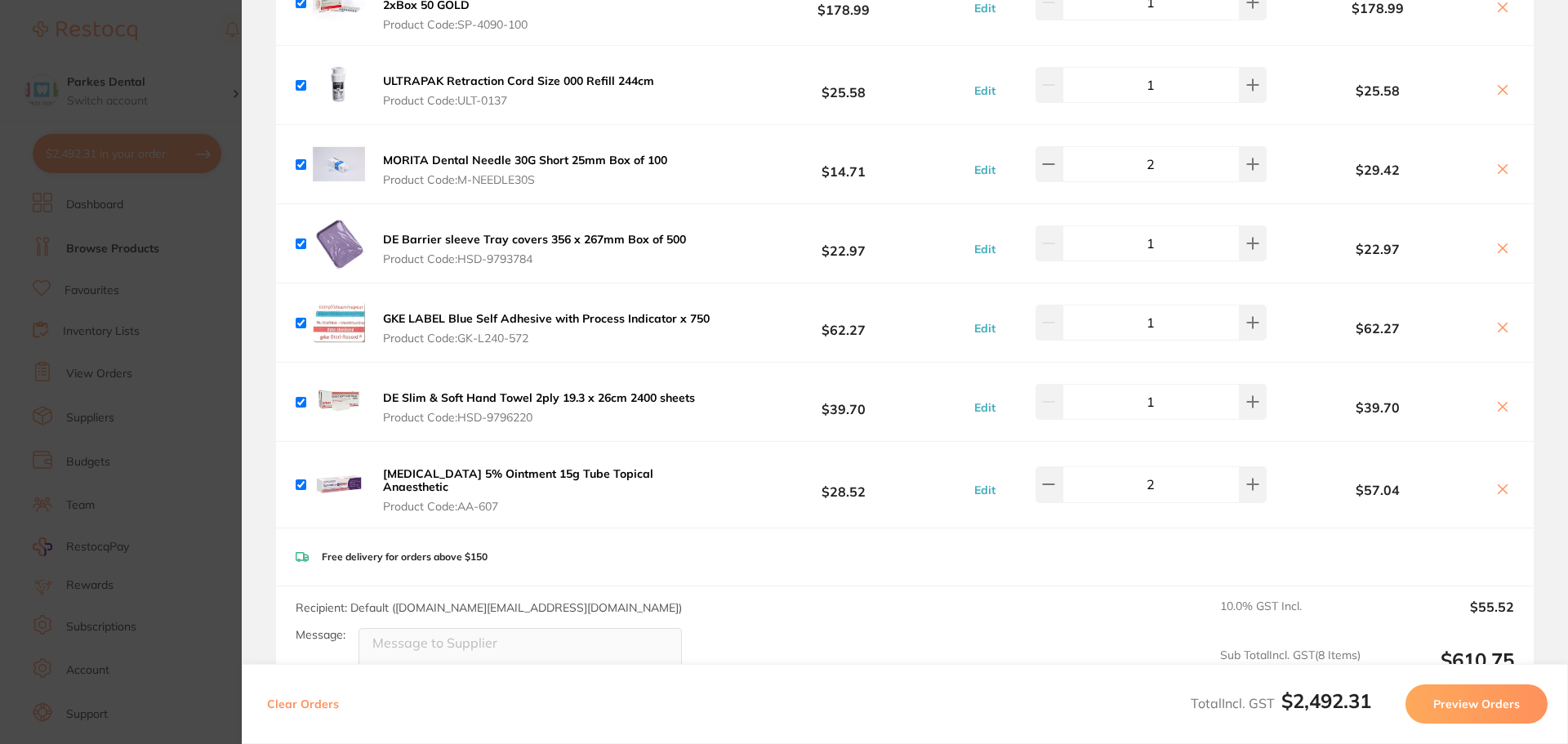
scroll to position [0, 0]
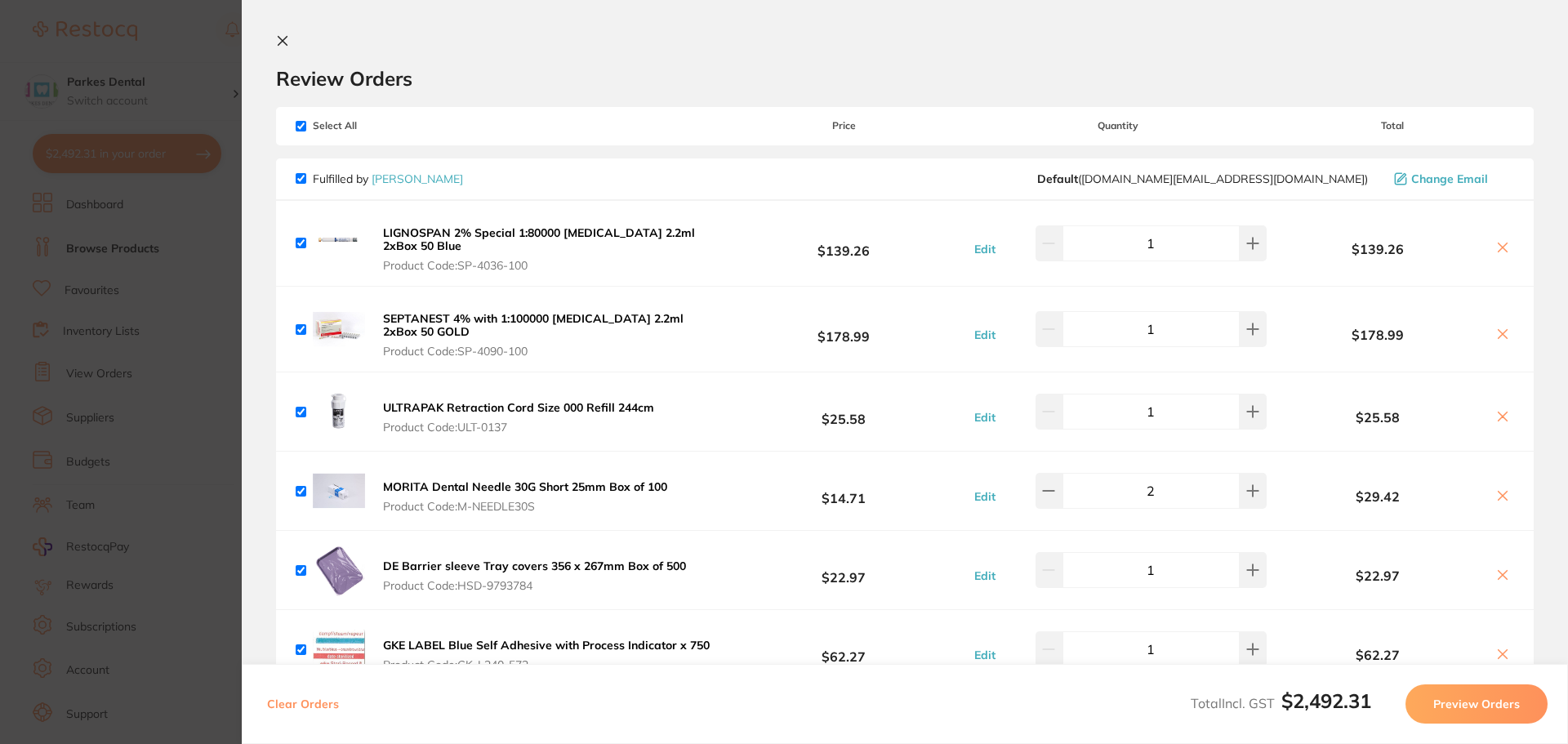
click at [287, 39] on icon at bounding box center [282, 40] width 13 height 13
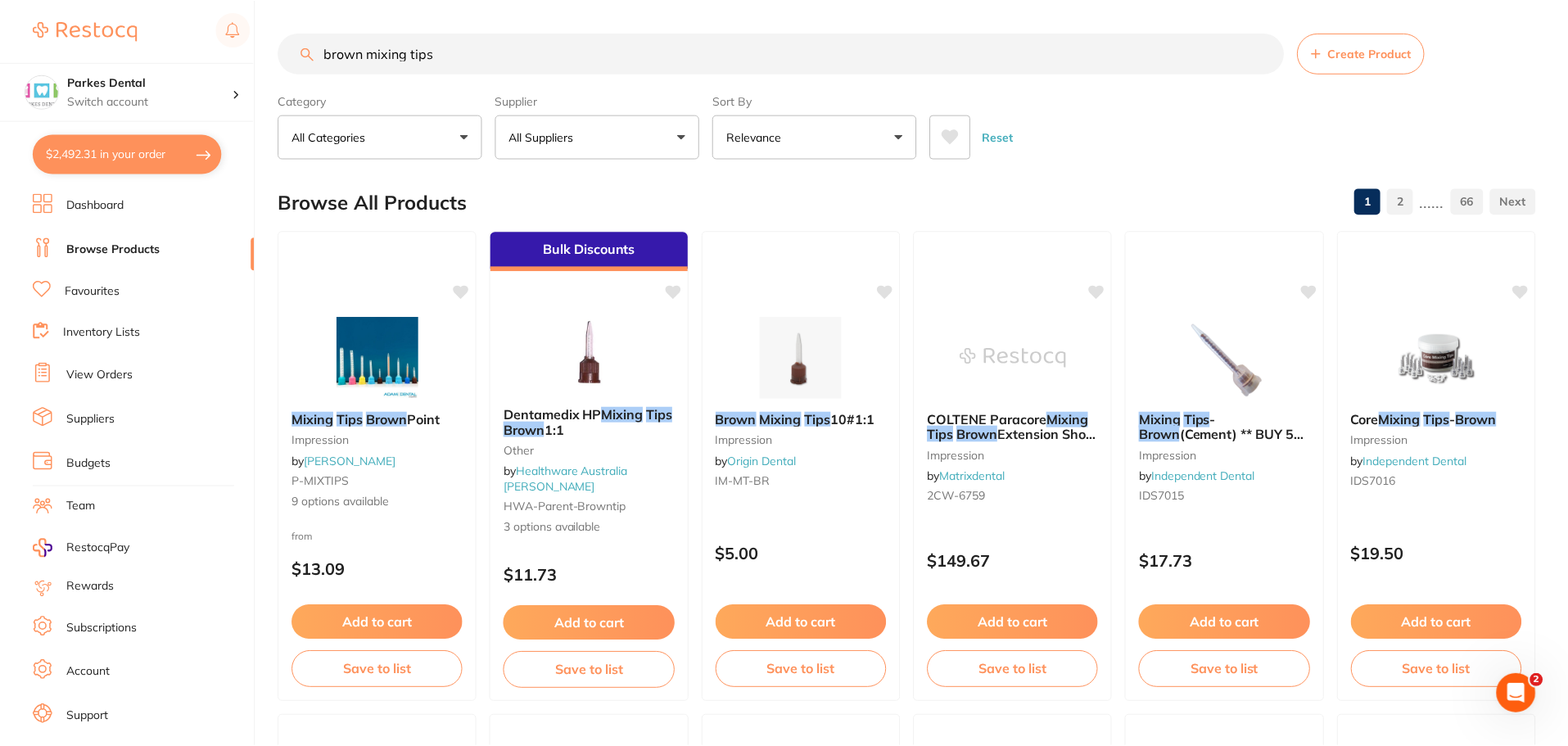
scroll to position [1, 0]
click at [84, 157] on button "$2,492.31 in your order" at bounding box center [127, 153] width 189 height 39
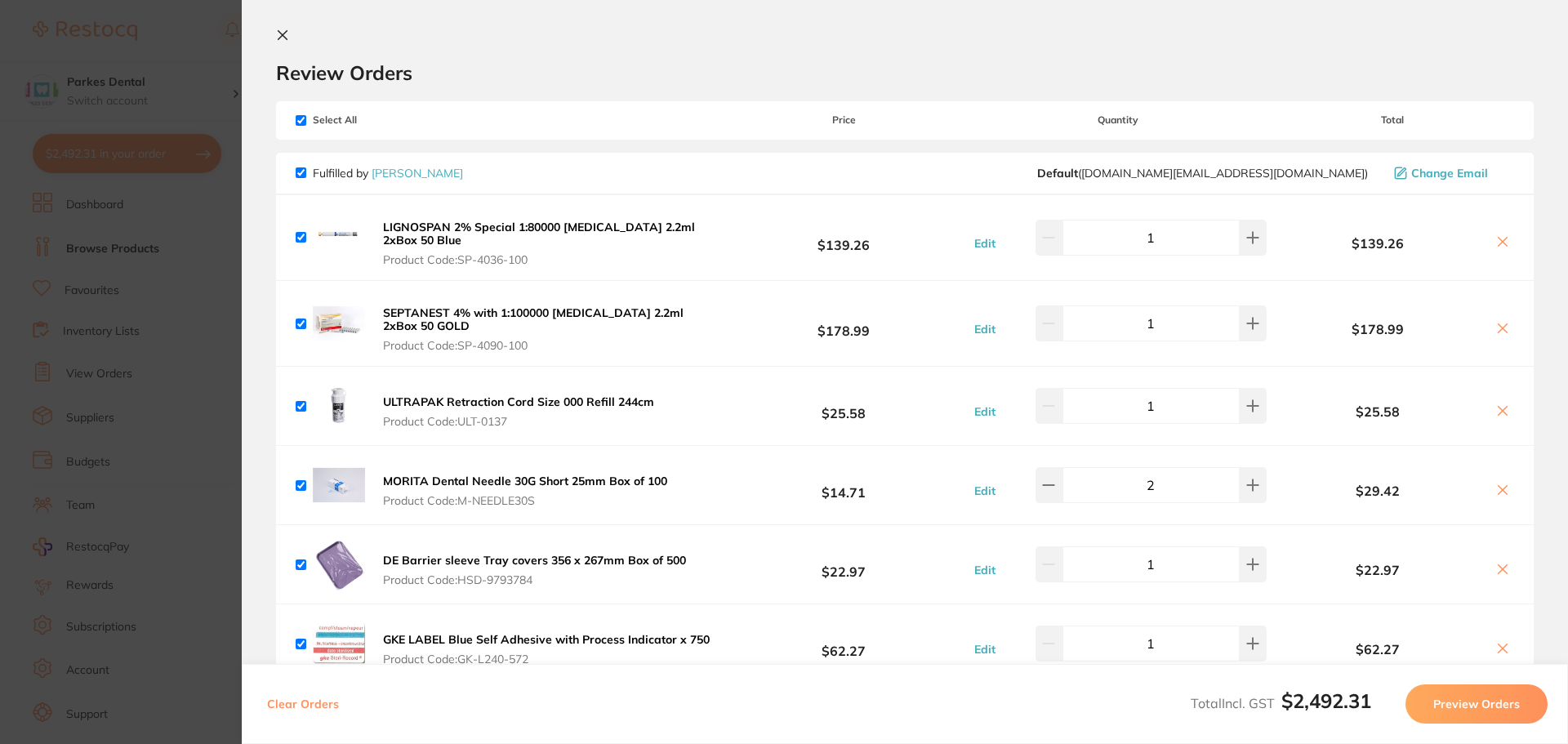
scroll to position [0, 0]
